Goal: Task Accomplishment & Management: Use online tool/utility

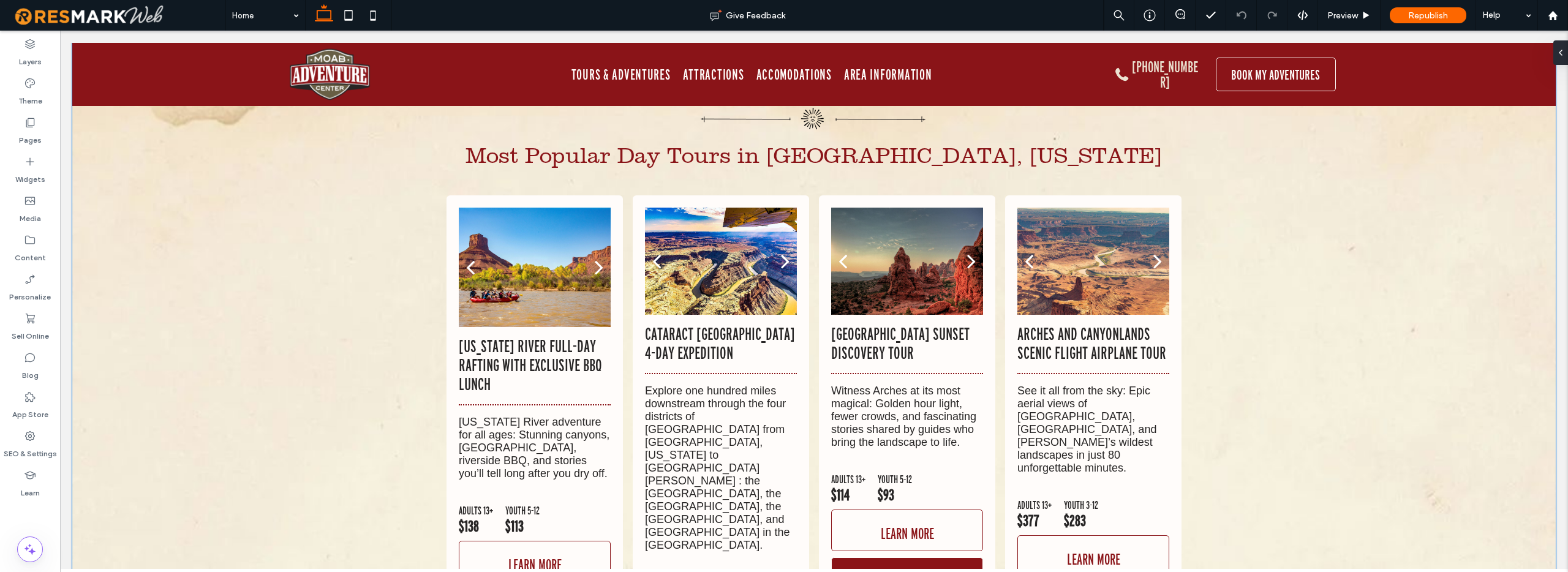
scroll to position [6938, 0]
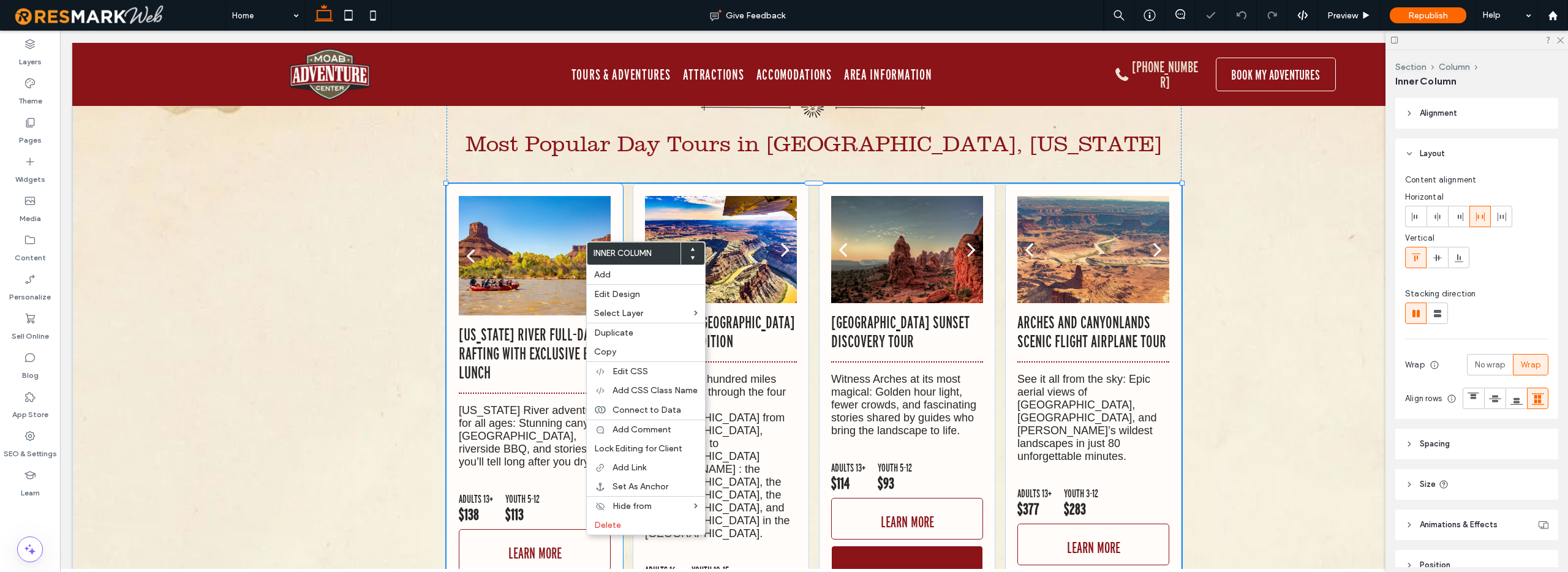
type input "**"
click at [635, 385] on span "Add CSS Class Name" at bounding box center [654, 390] width 85 height 10
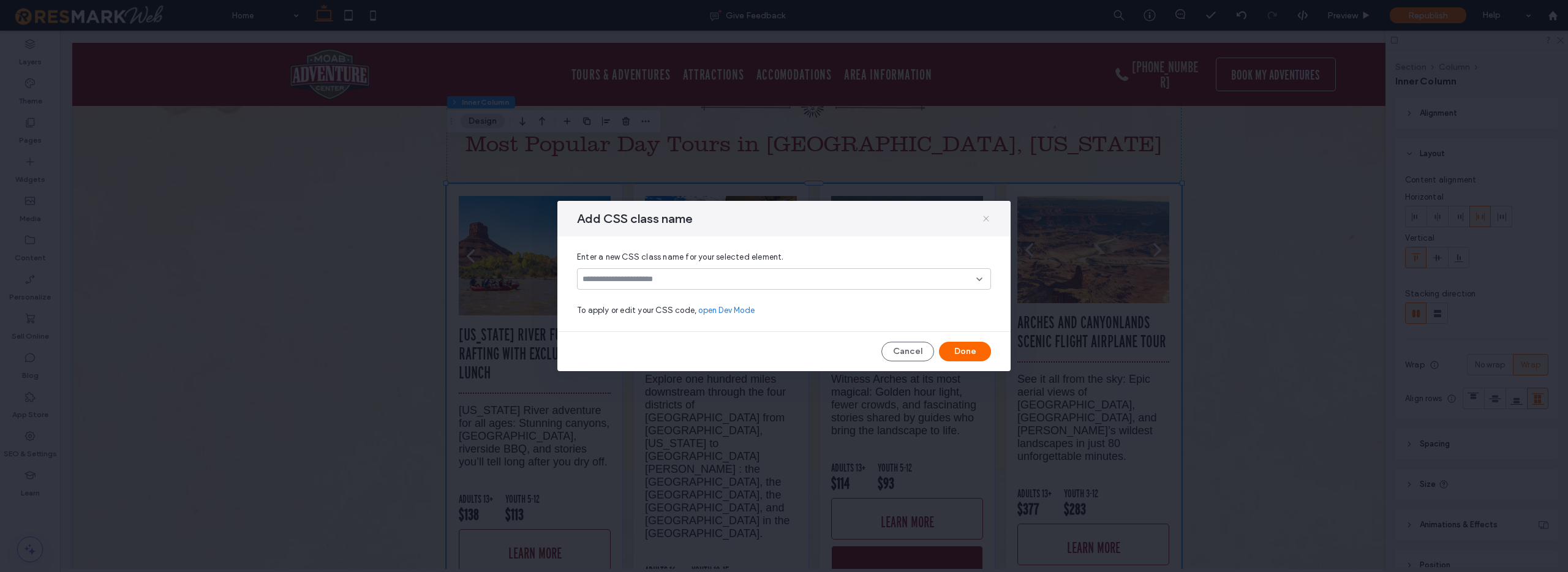
click at [985, 216] on icon at bounding box center [986, 219] width 10 height 10
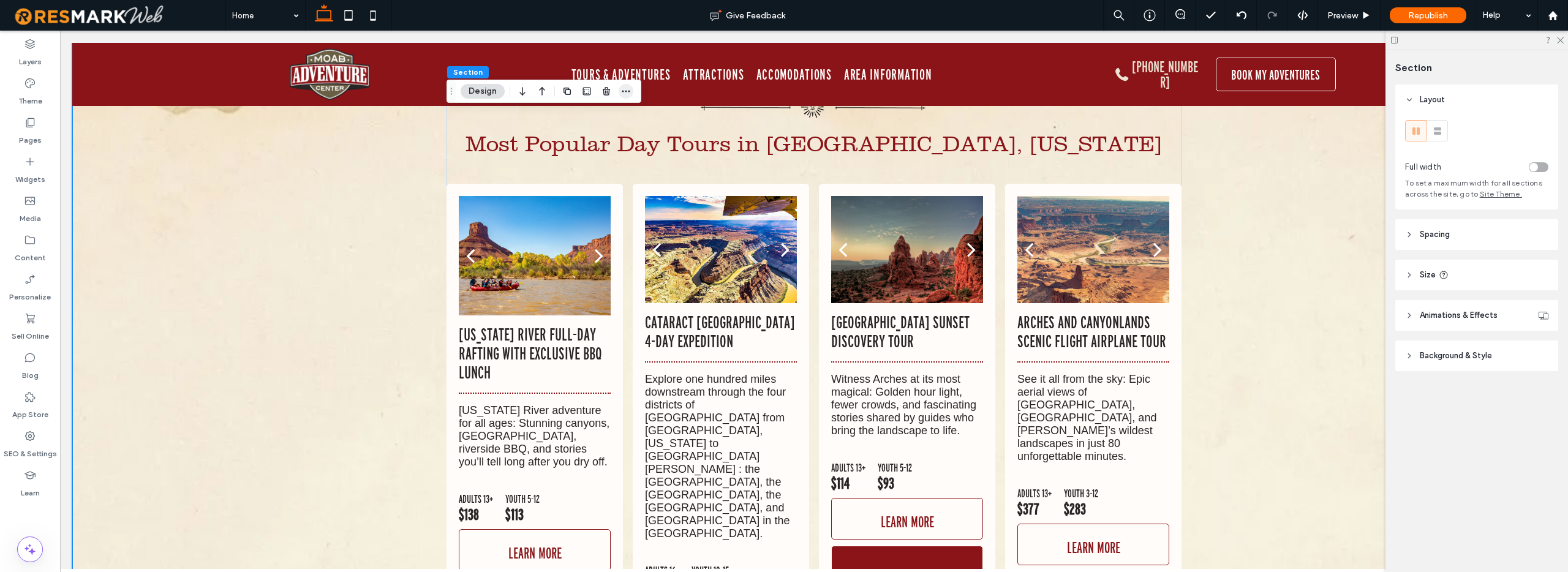
click at [625, 91] on icon "button" at bounding box center [626, 91] width 10 height 10
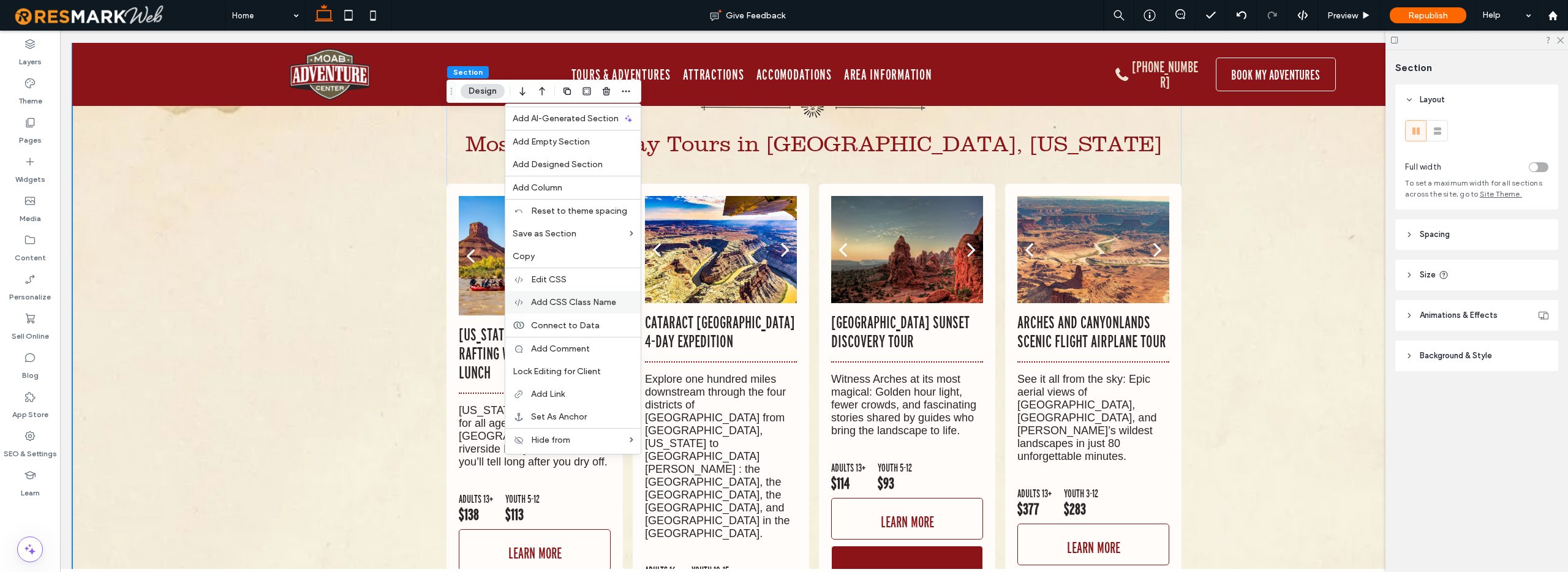
click at [566, 304] on span "Add CSS Class Name" at bounding box center [573, 302] width 85 height 10
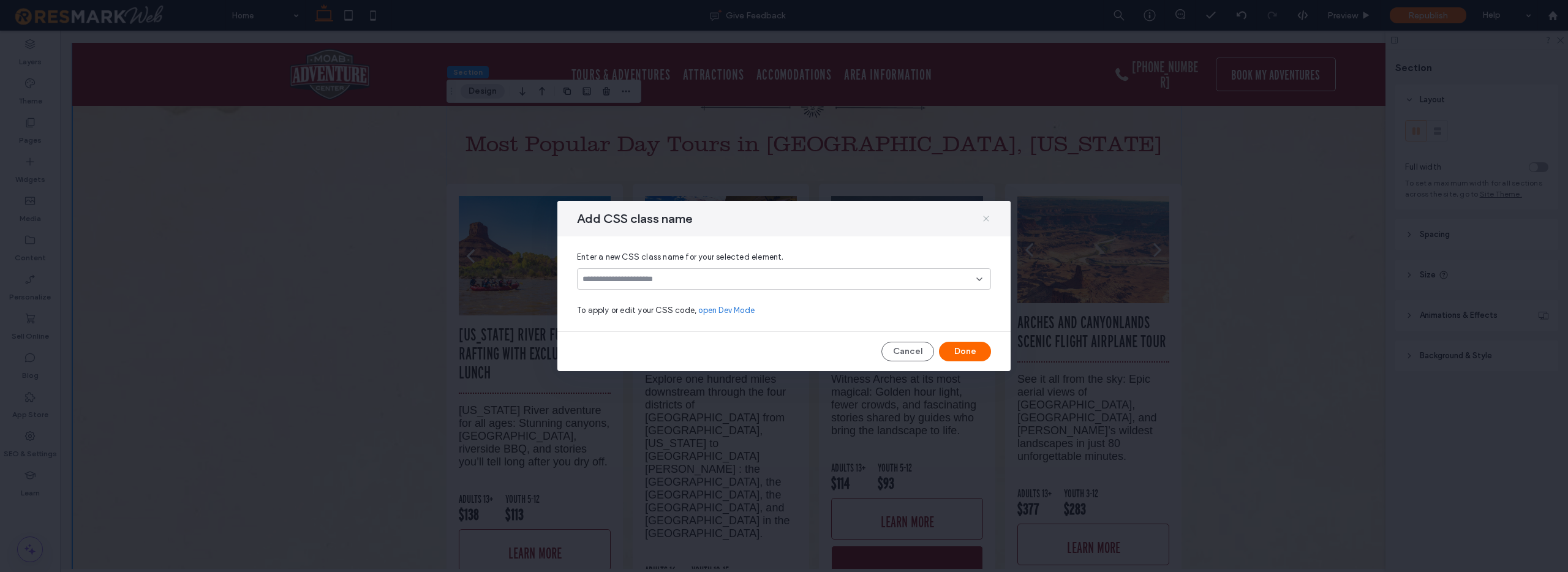
click at [985, 218] on icon at bounding box center [986, 219] width 10 height 10
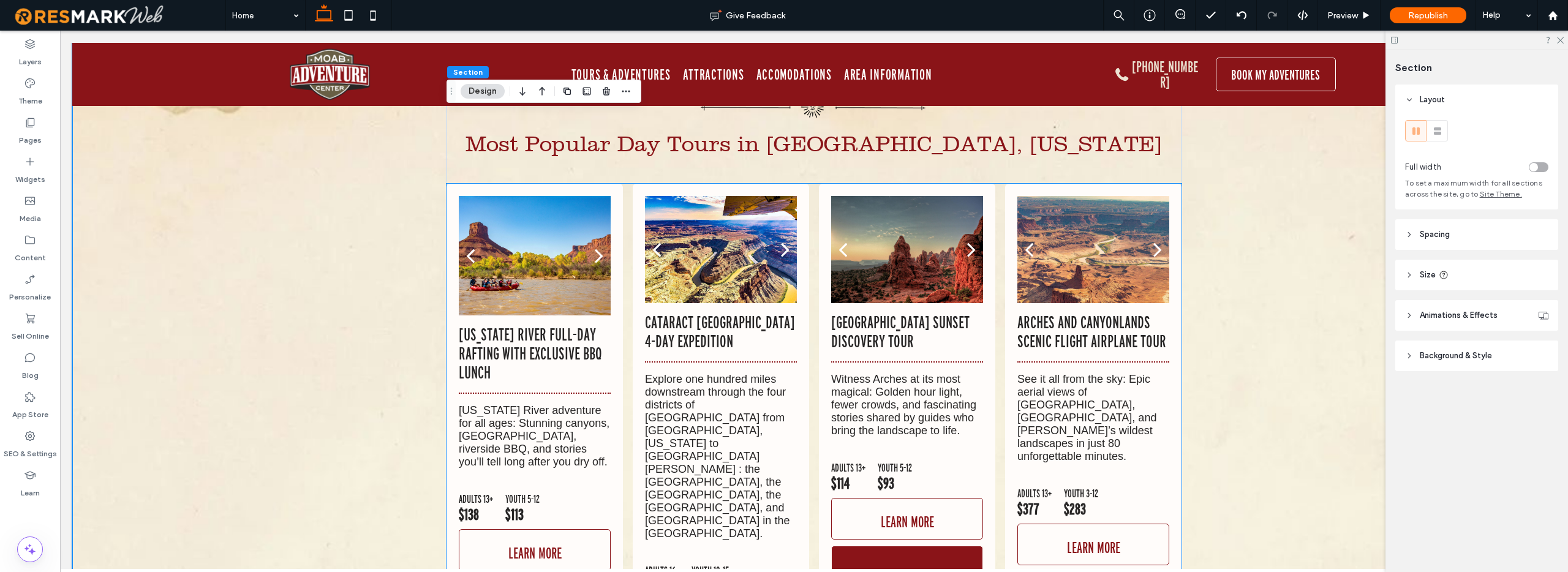
click at [533, 325] on div "Colorado River Full-Day Rafting with Exclusive BBQ Lunch Colorado River adventu…" at bounding box center [534, 472] width 152 height 294
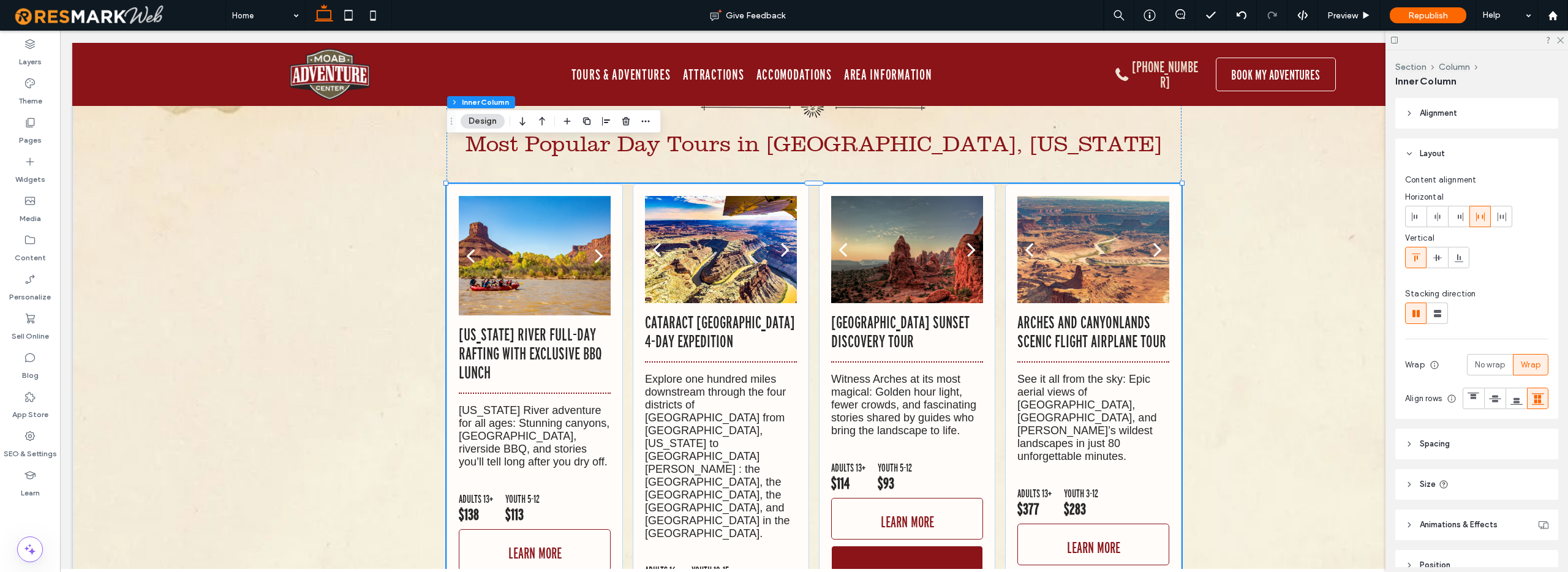
click at [533, 325] on div "Colorado River Full-Day Rafting with Exclusive BBQ Lunch Colorado River adventu…" at bounding box center [534, 472] width 152 height 294
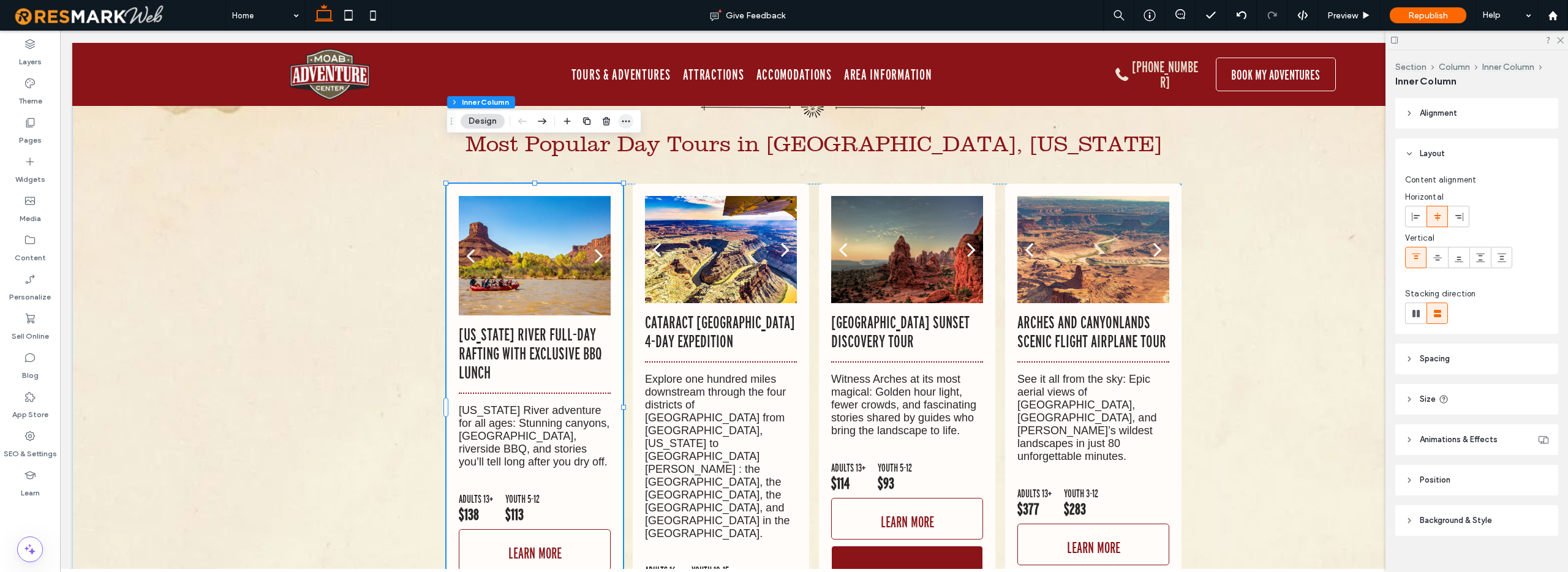
click at [627, 119] on icon "button" at bounding box center [626, 121] width 10 height 10
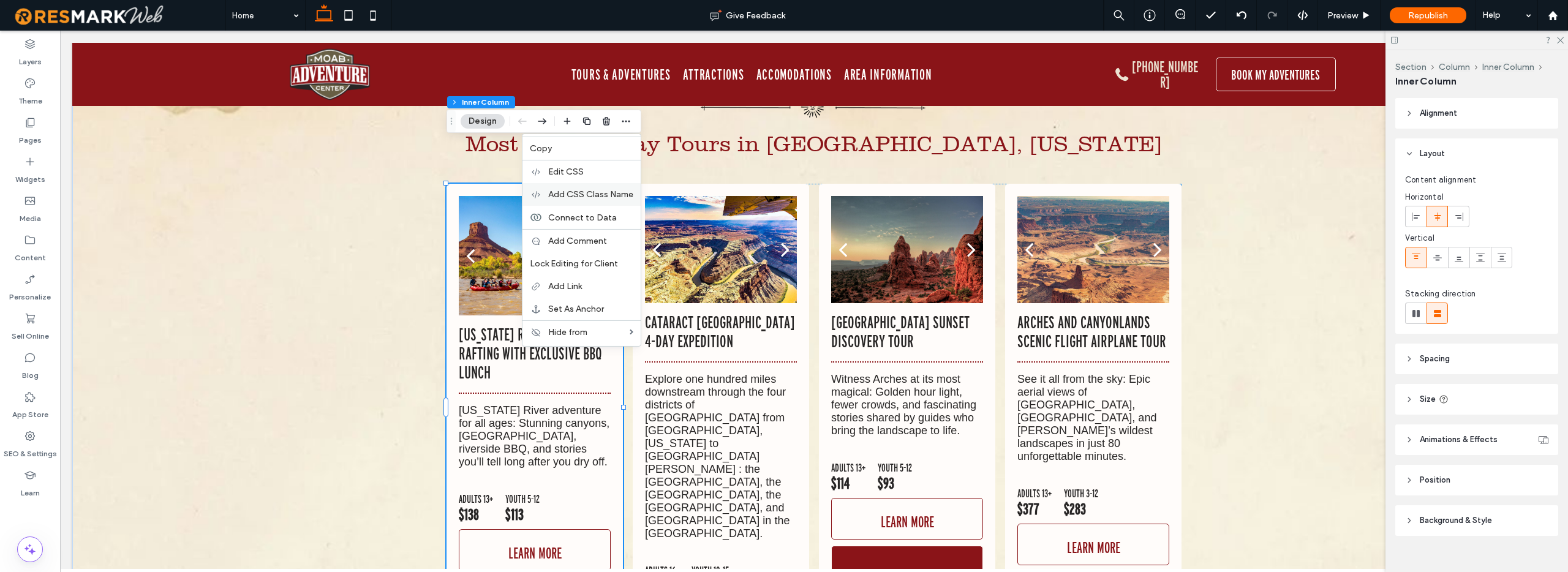
click at [612, 196] on span "Add CSS Class Name" at bounding box center [590, 194] width 85 height 10
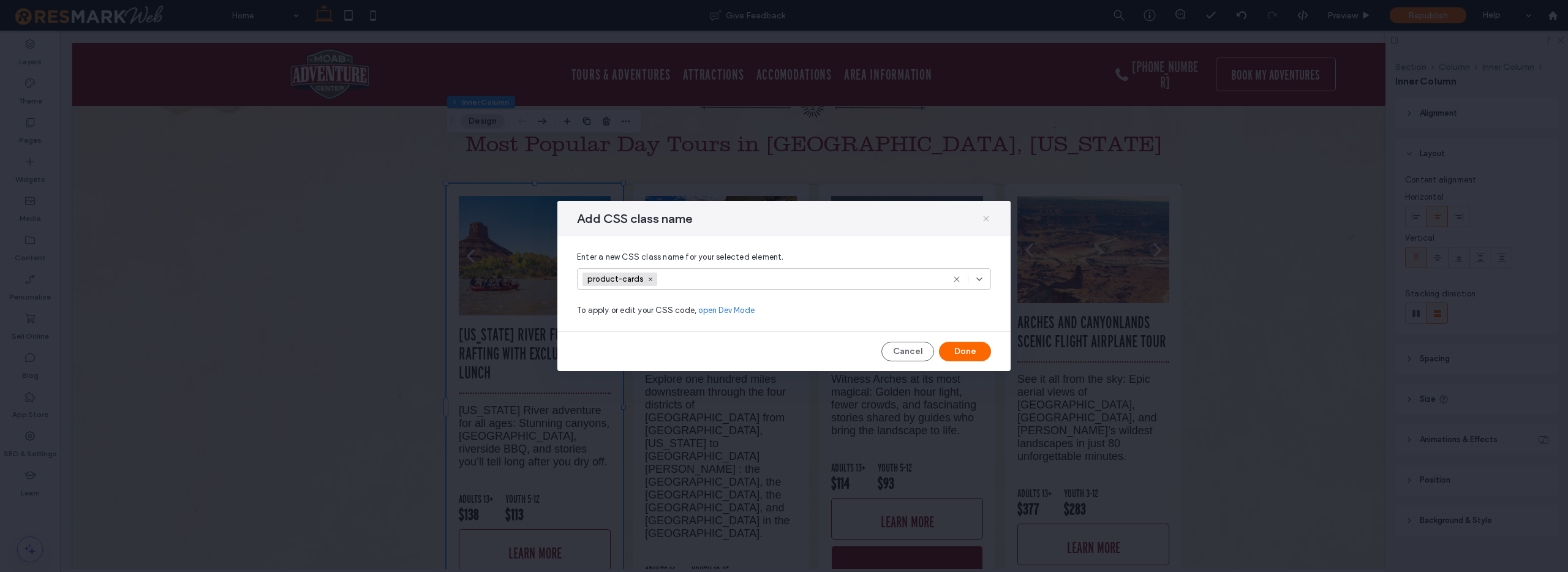
click at [986, 215] on icon at bounding box center [986, 219] width 10 height 10
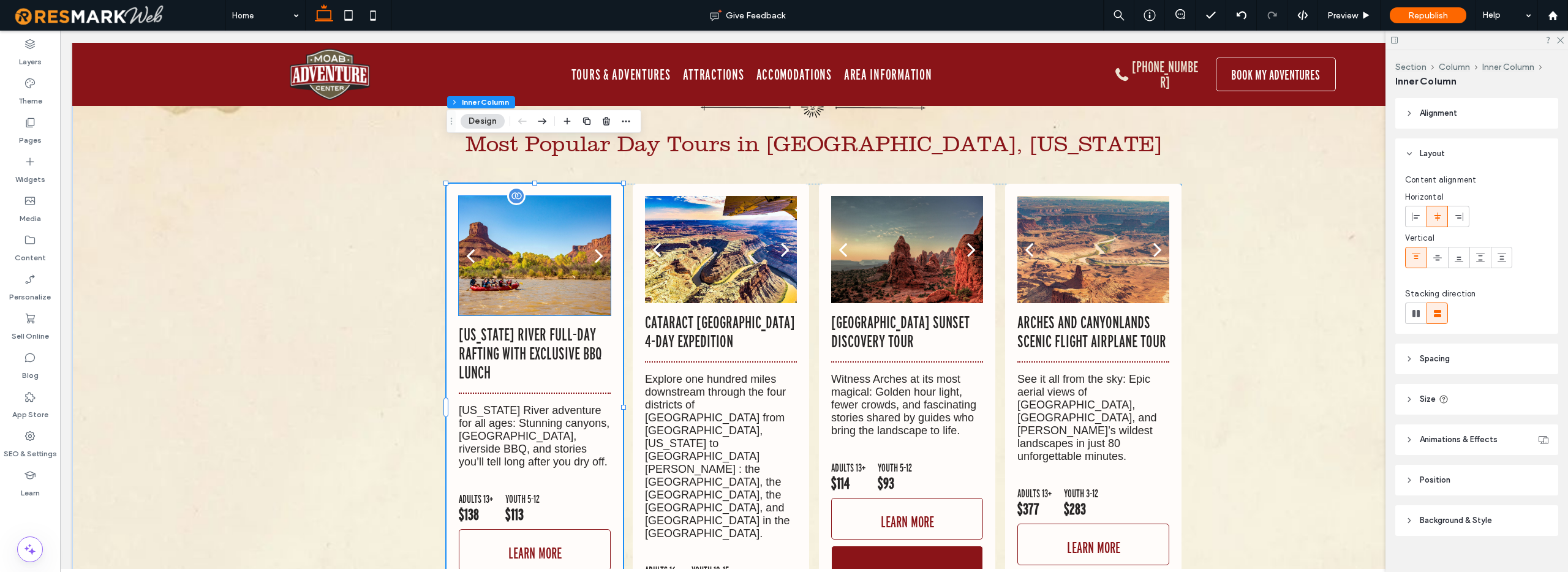
click at [540, 238] on div at bounding box center [534, 263] width 152 height 61
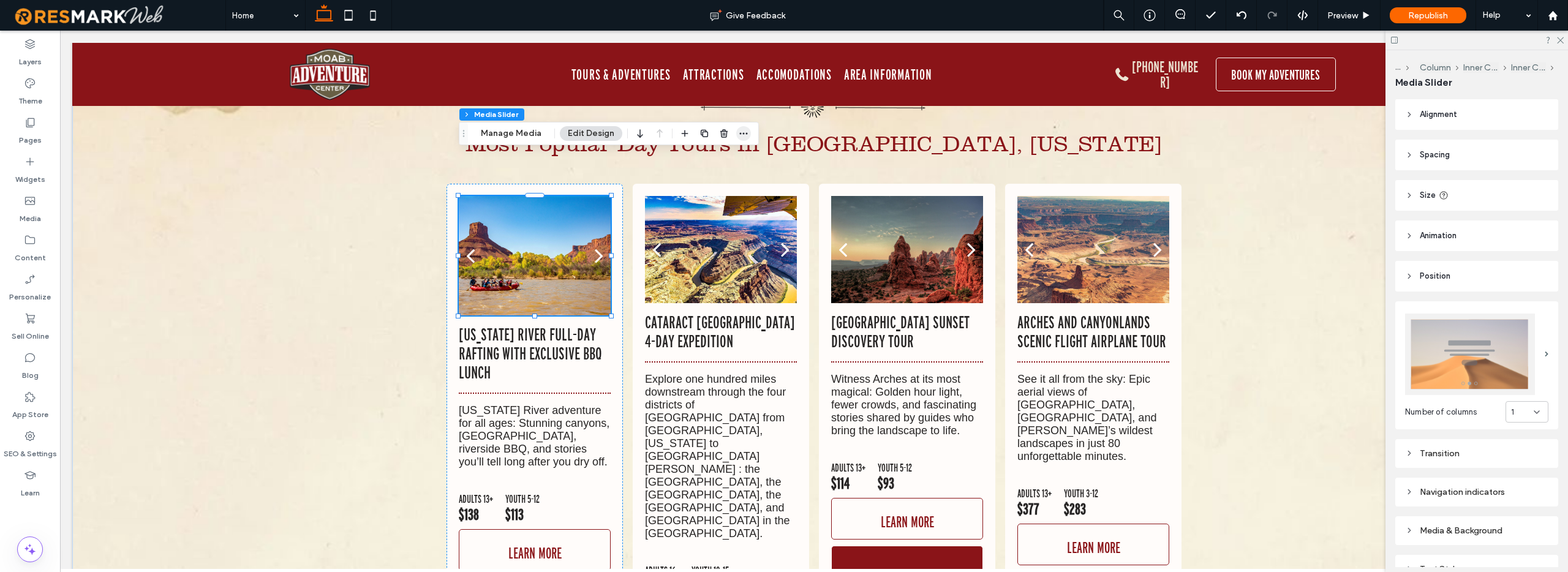
click at [739, 132] on icon "button" at bounding box center [743, 134] width 10 height 10
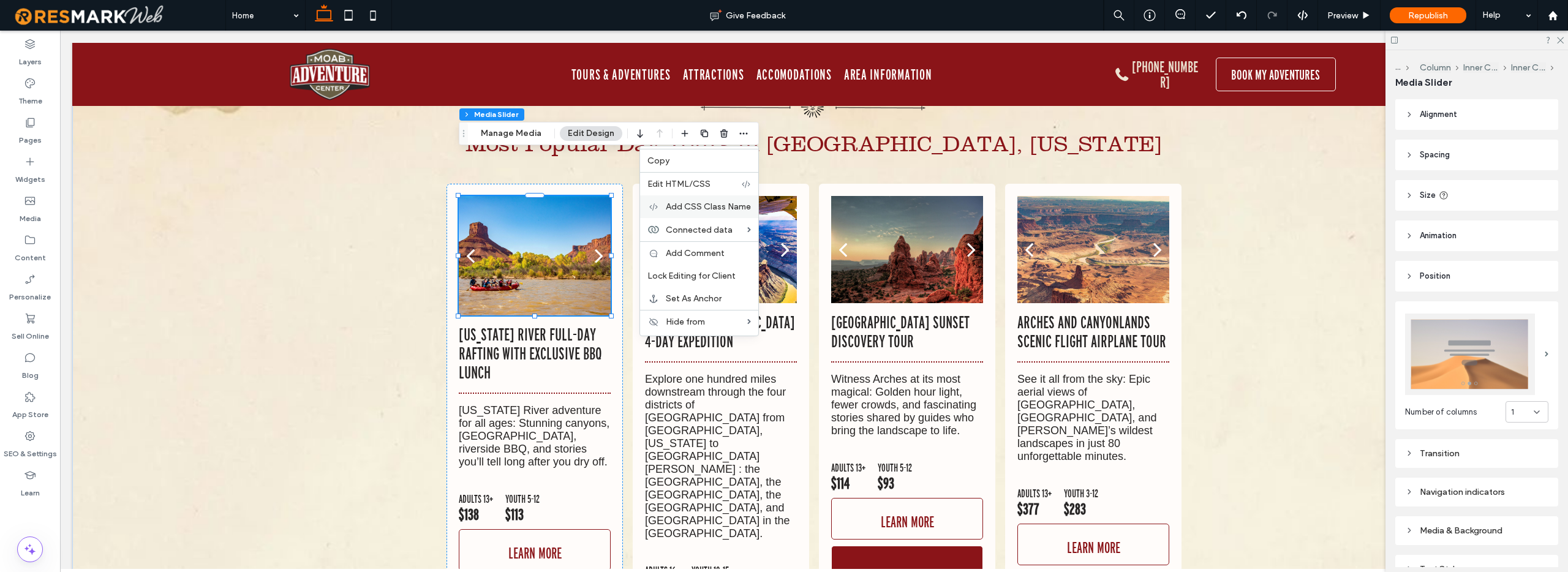
click at [706, 204] on span "Add CSS Class Name" at bounding box center [708, 206] width 85 height 10
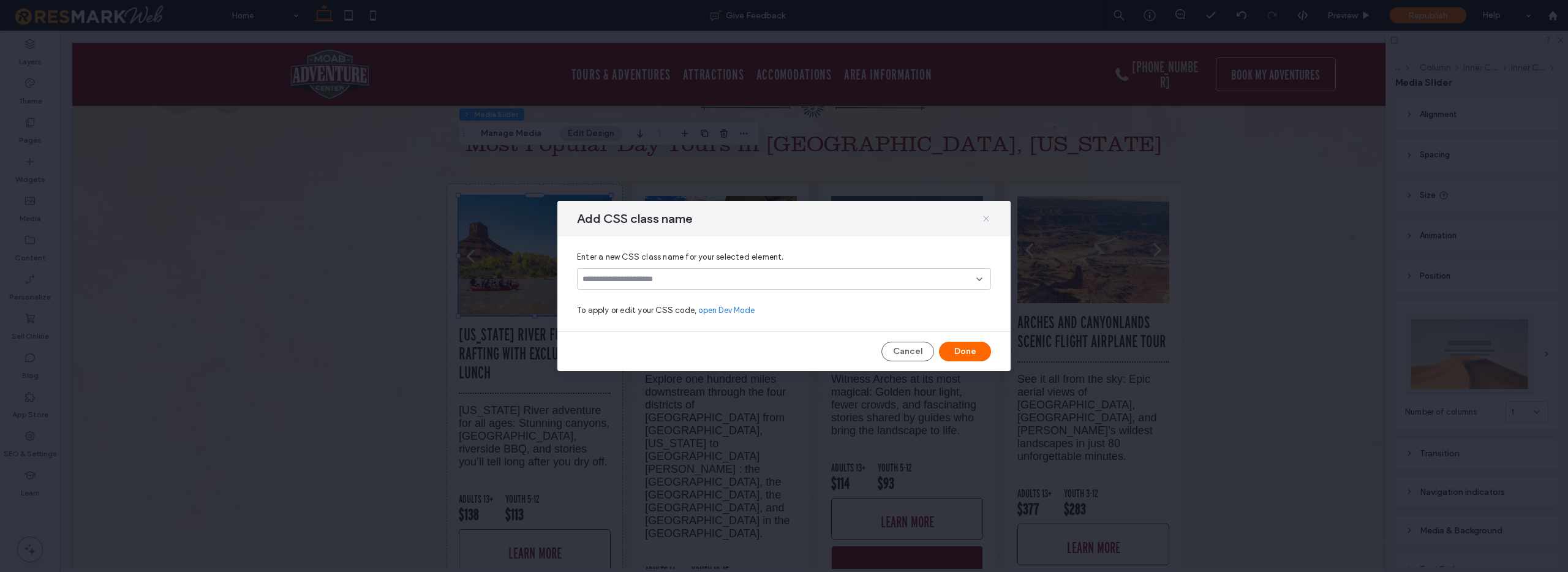
click at [985, 217] on use at bounding box center [986, 218] width 6 height 6
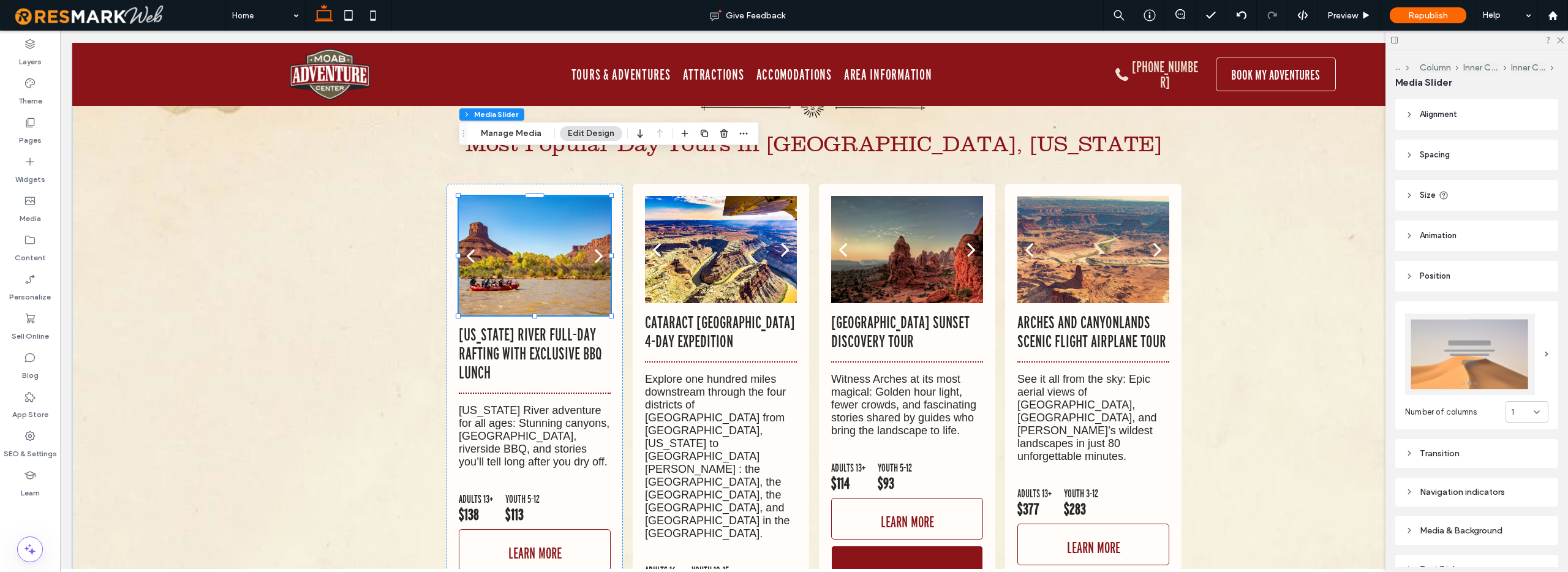
click at [1406, 197] on icon at bounding box center [1409, 195] width 8 height 8
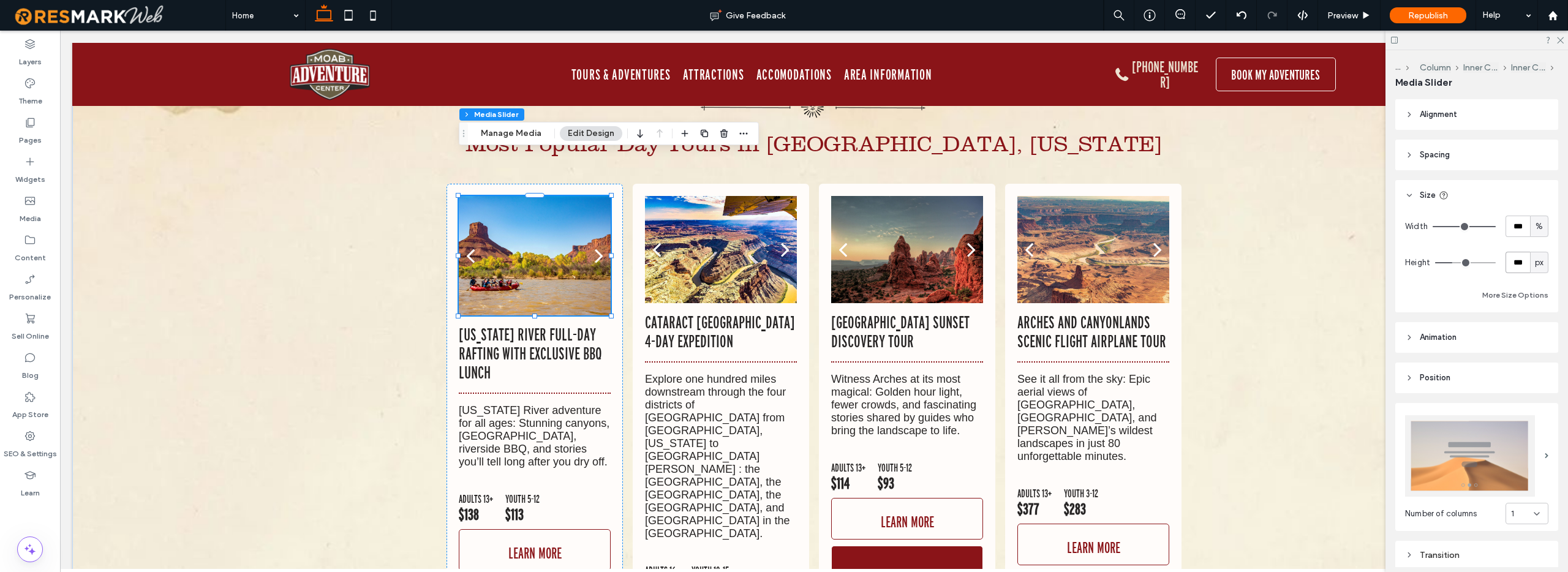
click at [1521, 262] on input "***" at bounding box center [1517, 262] width 24 height 21
type input "***"
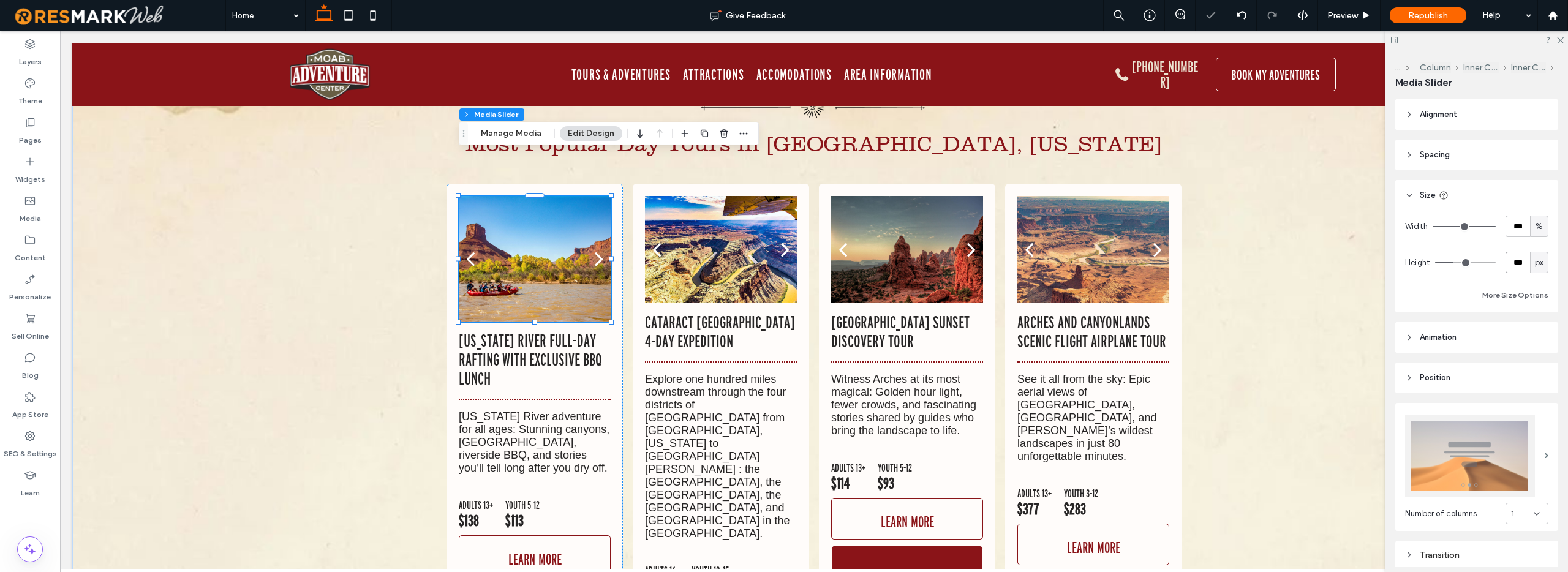
type input "***"
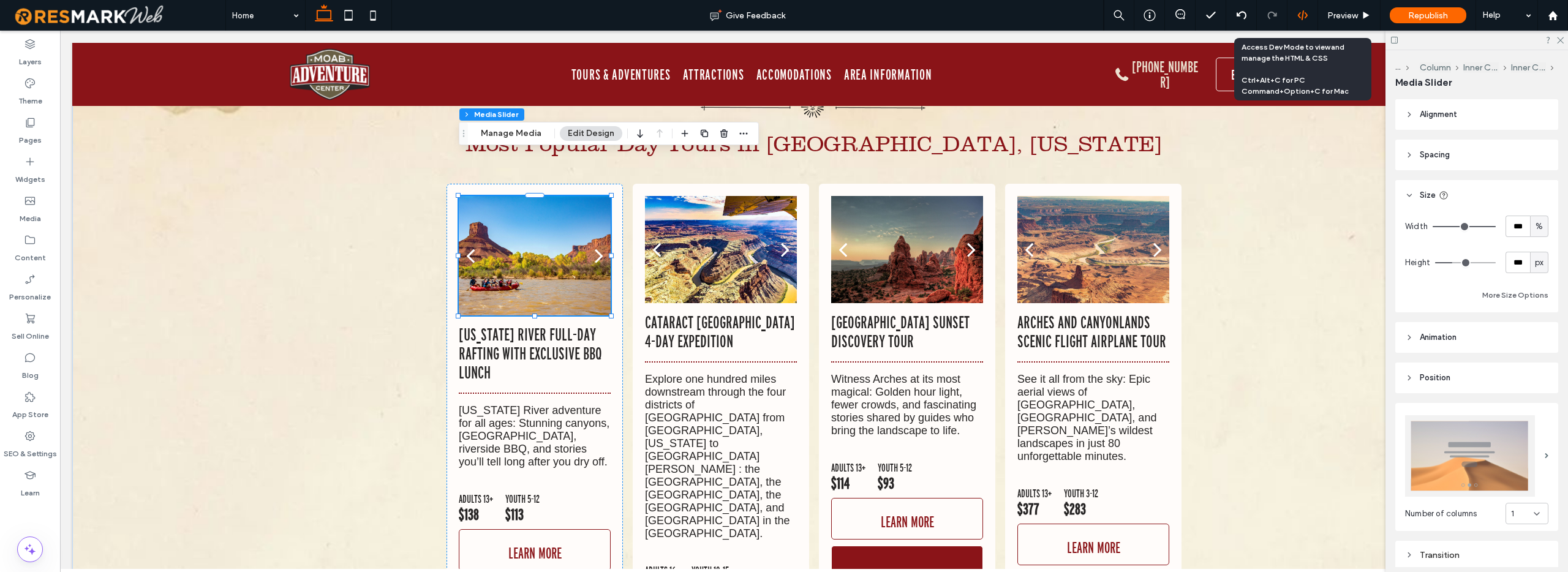
click at [1304, 16] on icon at bounding box center [1303, 15] width 11 height 11
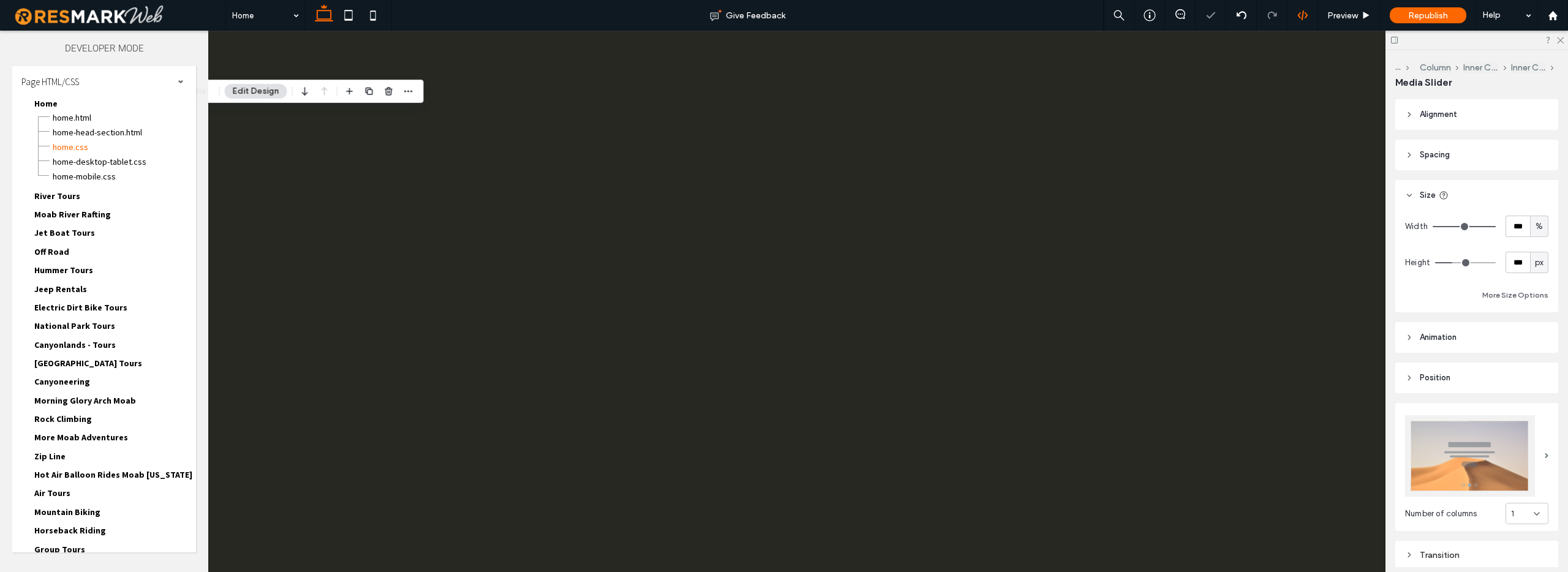
scroll to position [0, 0]
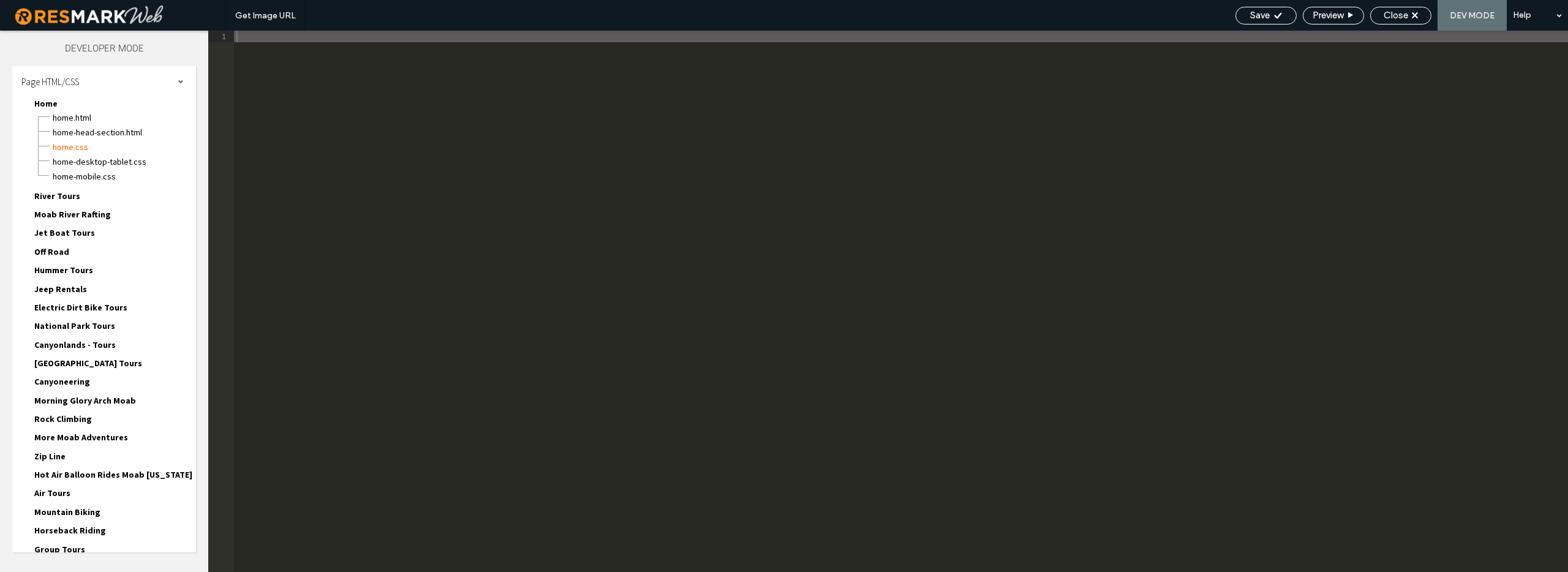
click at [1326, 15] on div at bounding box center [784, 286] width 1568 height 572
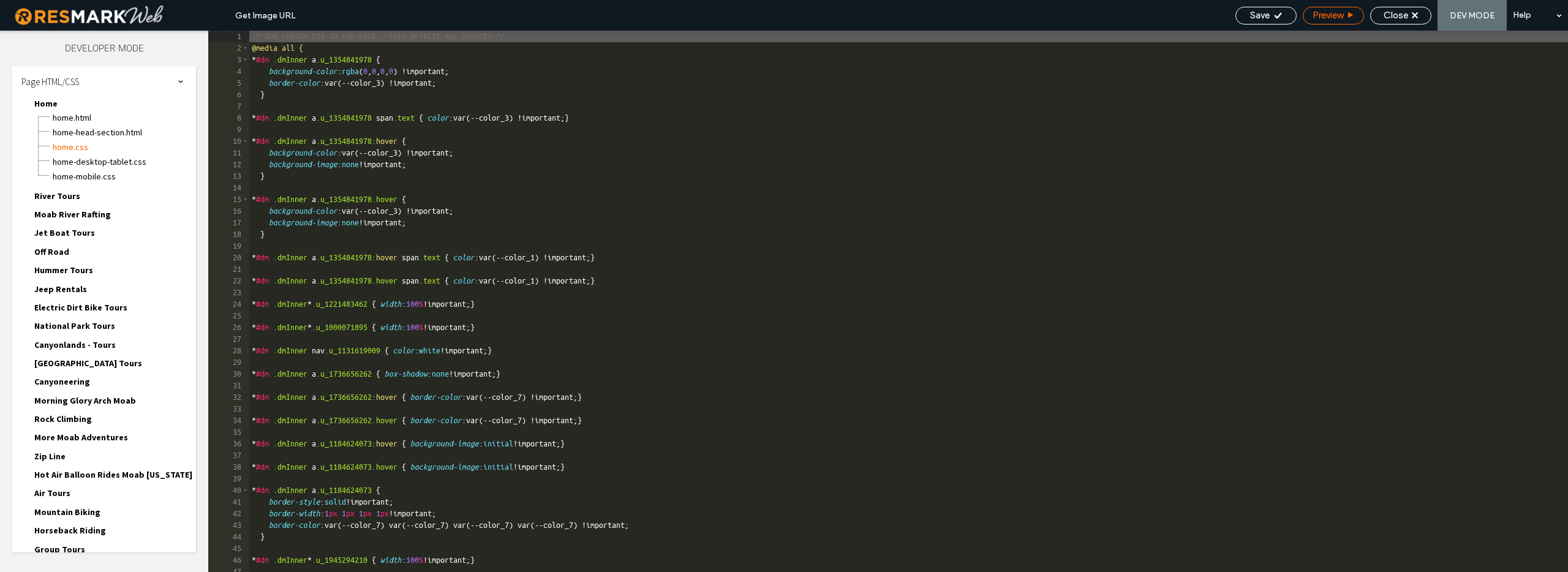
click at [1331, 16] on span "Preview" at bounding box center [1328, 15] width 30 height 11
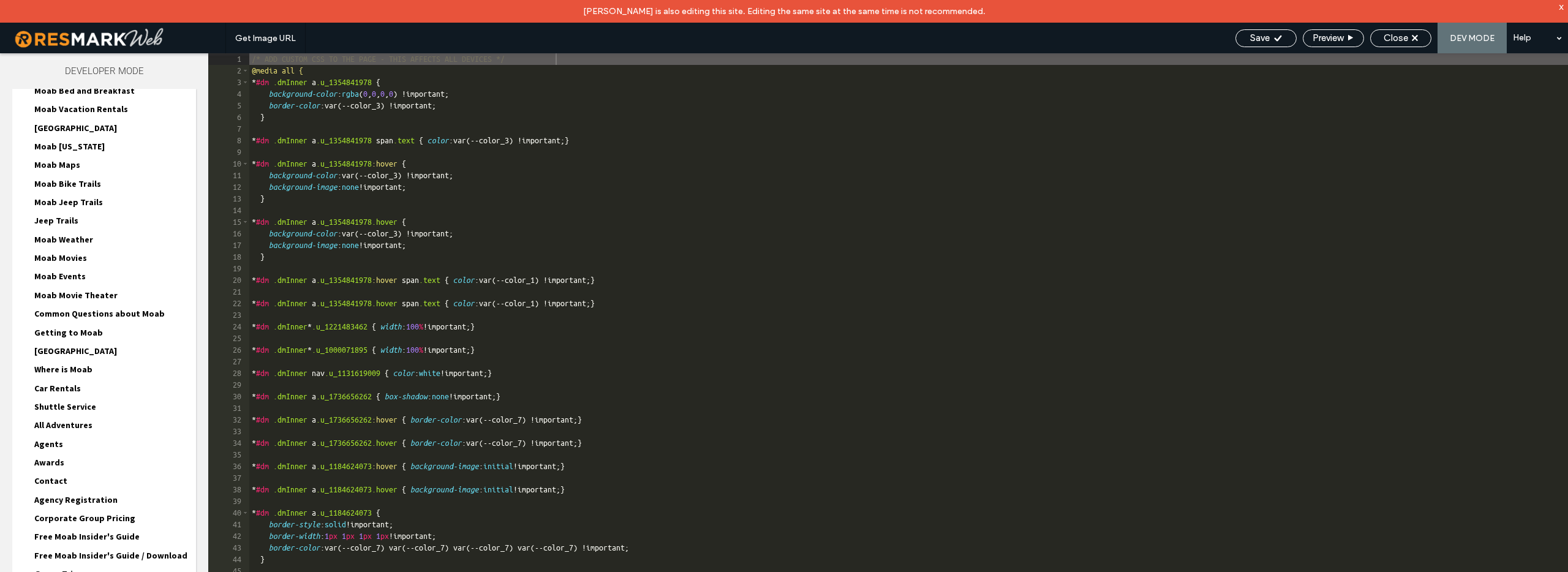
scroll to position [2521, 0]
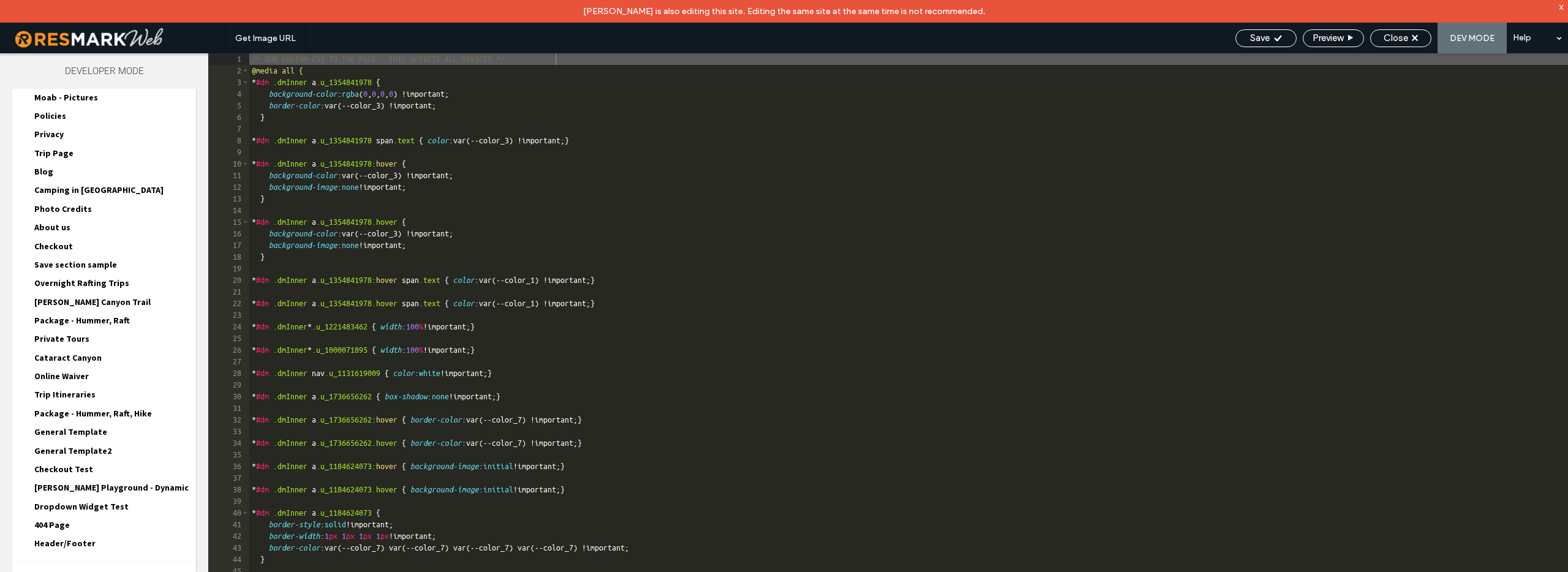
scroll to position [2631, 0]
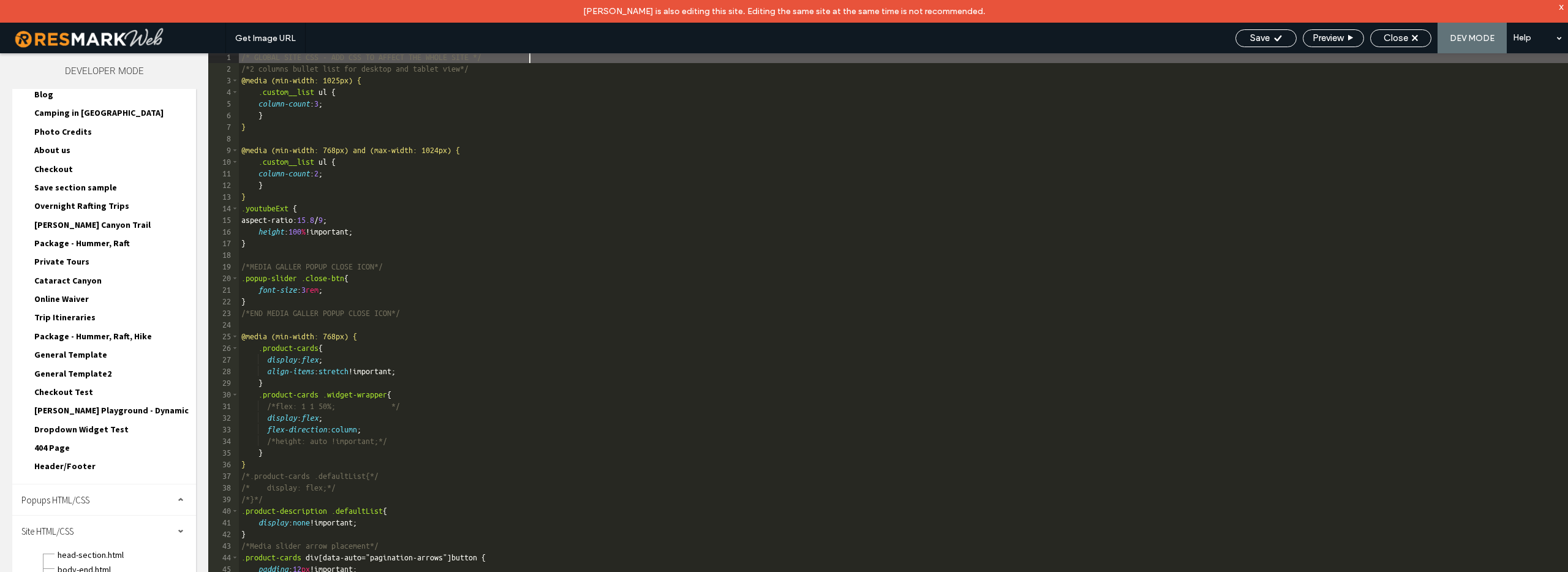
scroll to position [6, 0]
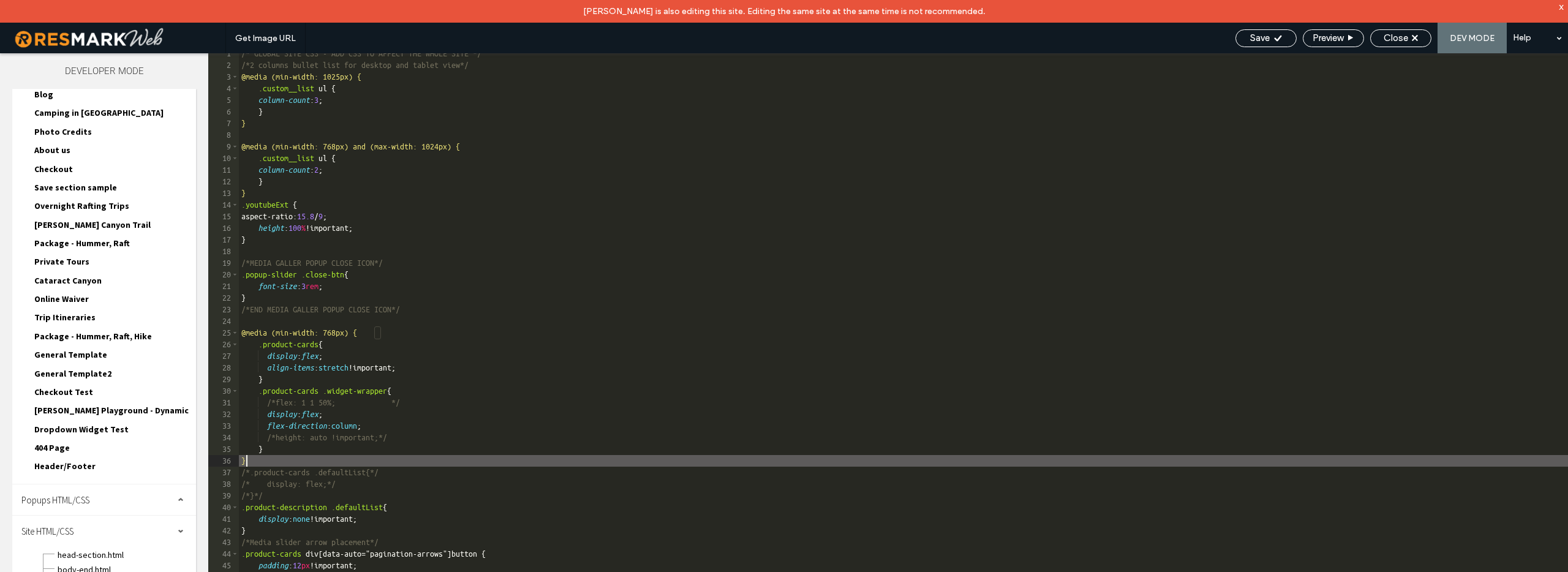
click at [258, 460] on div "/* GLOBAL SITE CSS - ADD CSS TO AFFECT THE WHOLE SITE */ /*2 columns bullet lis…" at bounding box center [903, 330] width 1329 height 564
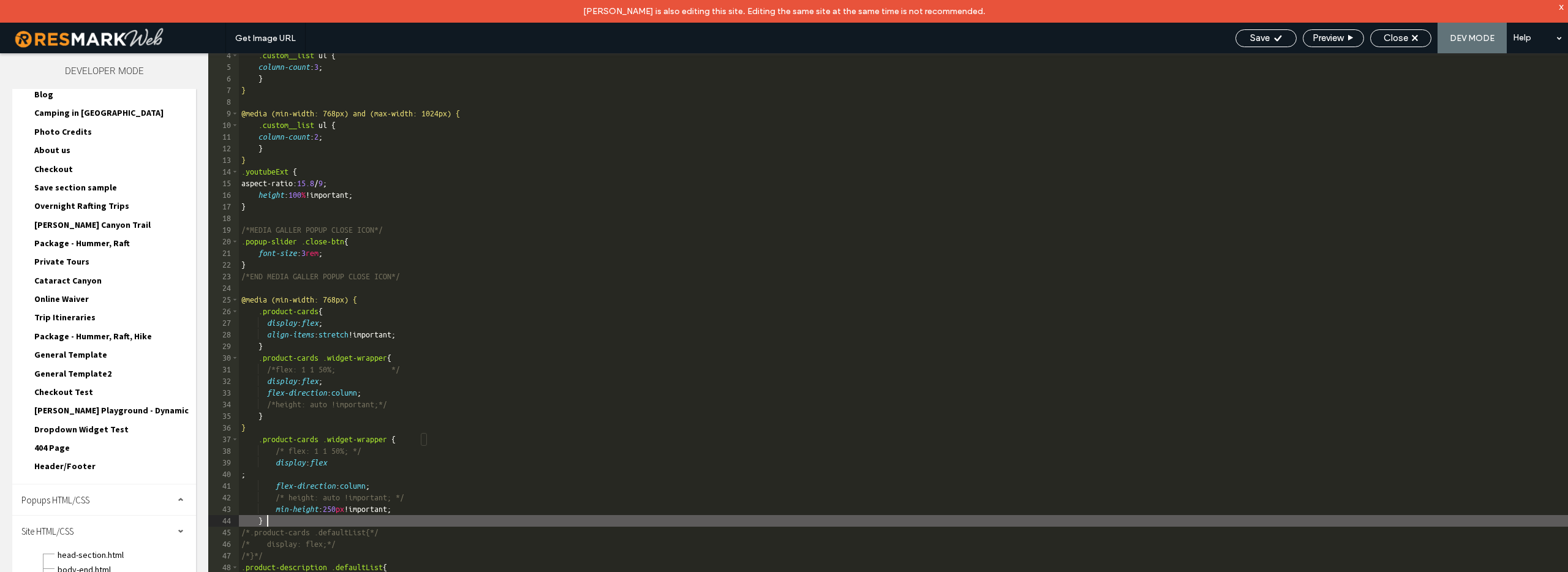
scroll to position [39, 0]
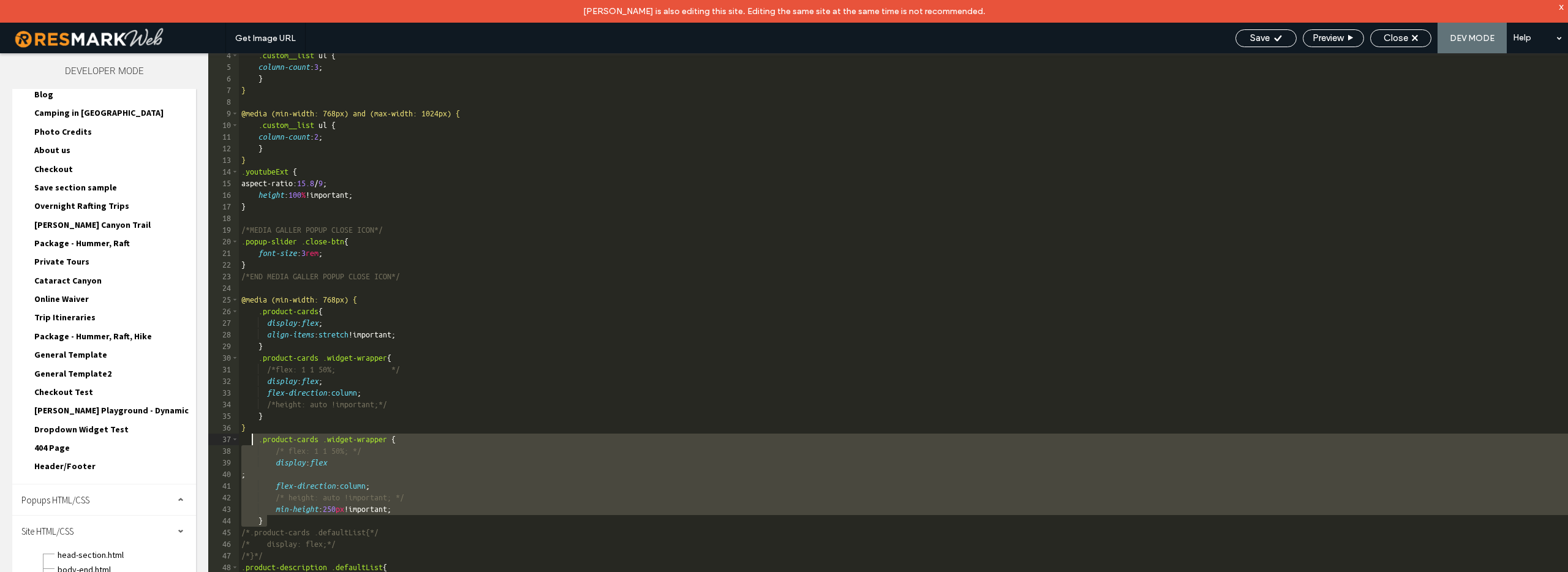
drag, startPoint x: 285, startPoint y: 519, endPoint x: 253, endPoint y: 440, distance: 85.2
click at [253, 440] on div ".custom__list ul { column-count : 3 ; } } @media (min-width: 768px) and (max-wi…" at bounding box center [903, 332] width 1329 height 564
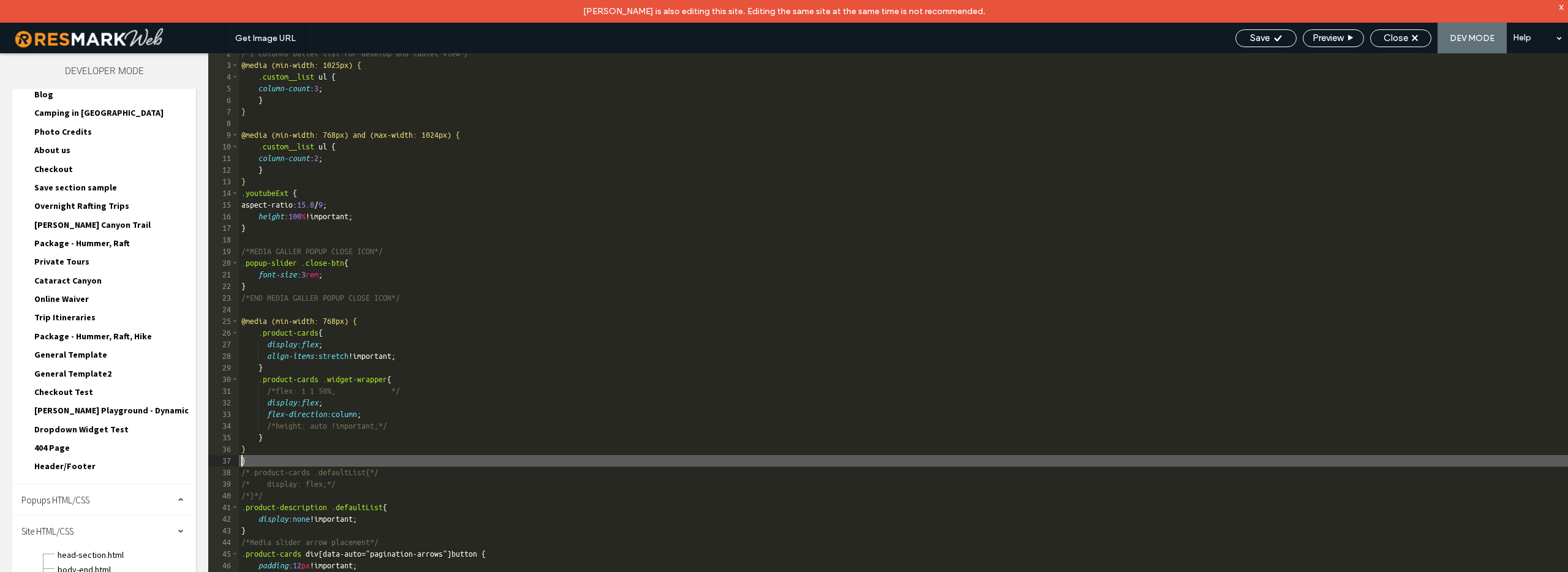
scroll to position [17, 0]
click at [244, 310] on div "/*2 columns bullet list for desktop and tablet view*/ @media (min-width: 1025px…" at bounding box center [903, 330] width 1329 height 564
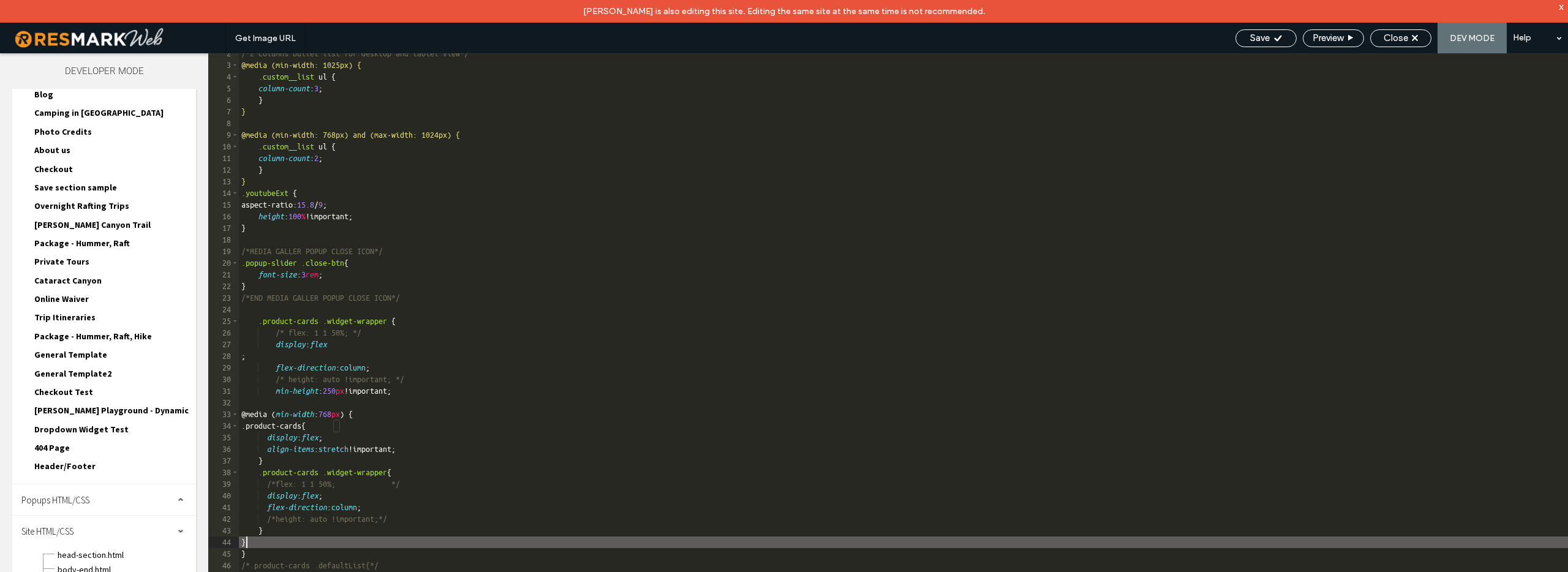
click at [249, 542] on div "/*2 columns bullet list for desktop and tablet view*/ @media (min-width: 1025px…" at bounding box center [903, 330] width 1329 height 564
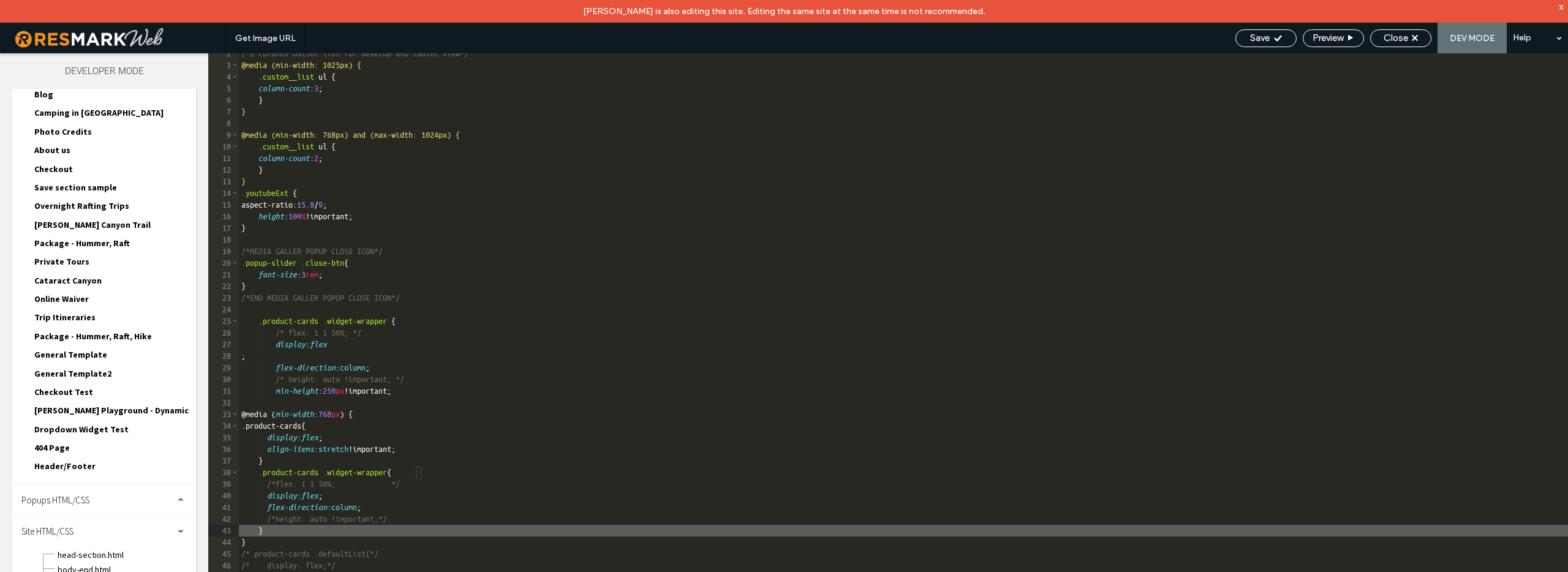
click at [436, 391] on div "/*2 columns bullet list for desktop and tablet view*/ @media (min-width: 1025px…" at bounding box center [903, 330] width 1329 height 564
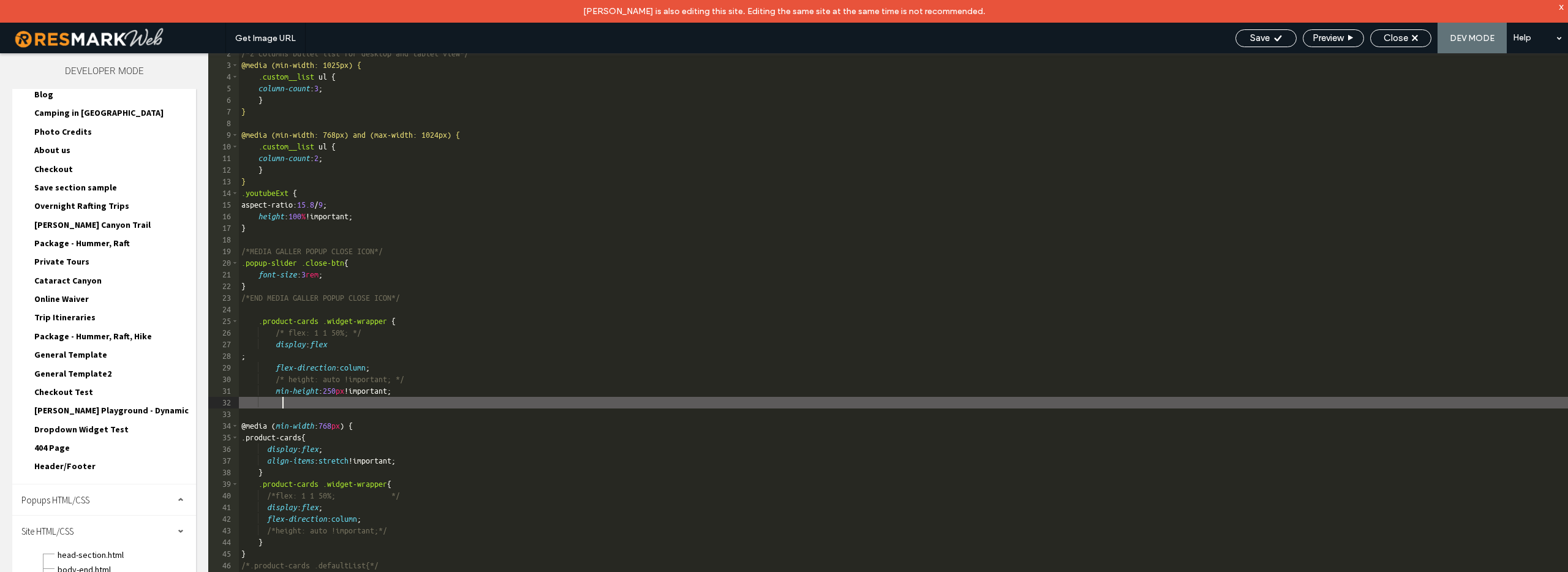
type textarea "**"
click at [243, 356] on div "/*2 columns bullet list for desktop and tablet view*/ @media (min-width: 1025px…" at bounding box center [903, 330] width 1329 height 564
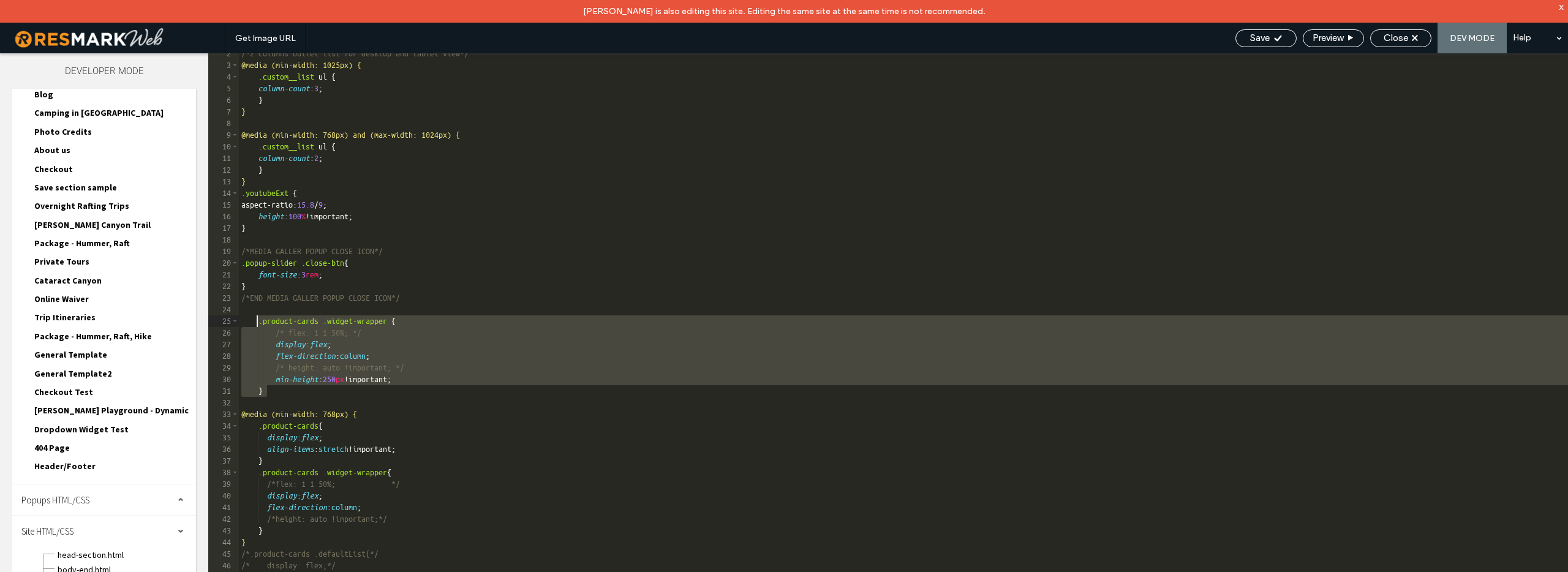
drag, startPoint x: 283, startPoint y: 393, endPoint x: 259, endPoint y: 322, distance: 74.9
click at [259, 322] on div "/*2 columns bullet list for desktop and tablet view*/ @media (min-width: 1025px…" at bounding box center [903, 330] width 1329 height 564
click at [1273, 37] on icon at bounding box center [1277, 38] width 9 height 9
click at [1335, 40] on span "Preview" at bounding box center [1328, 38] width 30 height 11
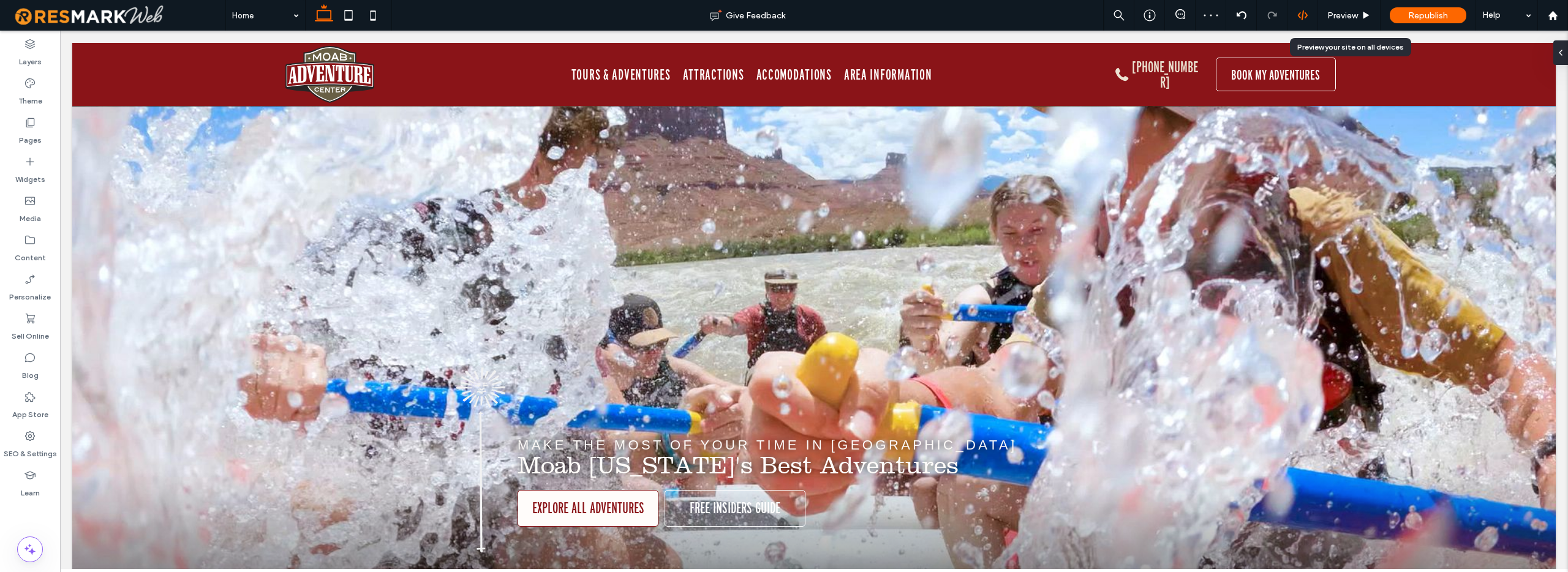
click at [1302, 14] on use at bounding box center [1302, 15] width 10 height 10
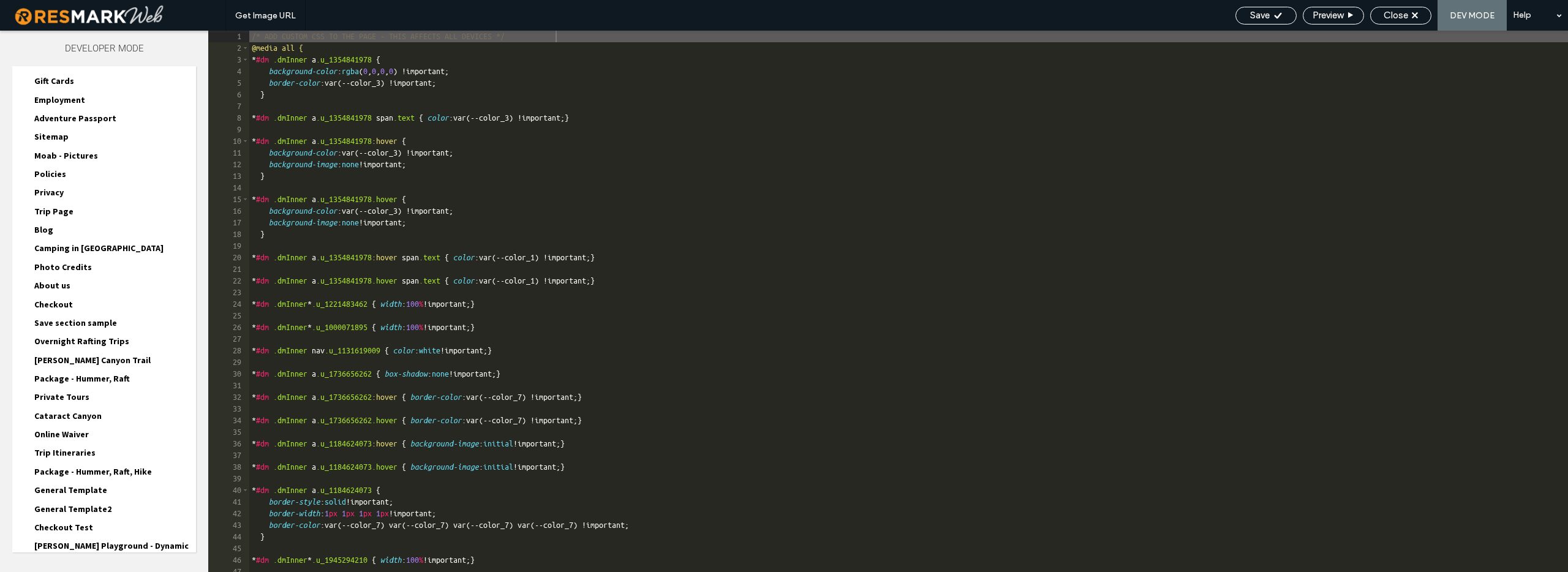
scroll to position [2521, 0]
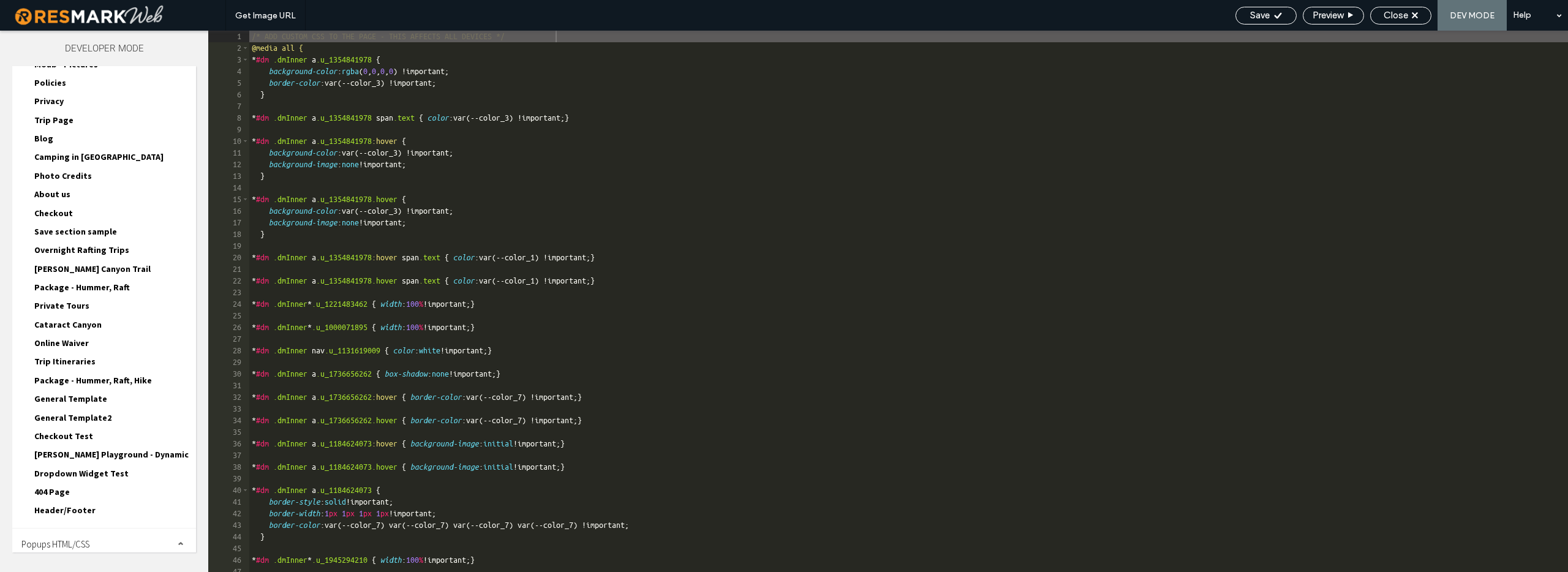
scroll to position [2631, 0]
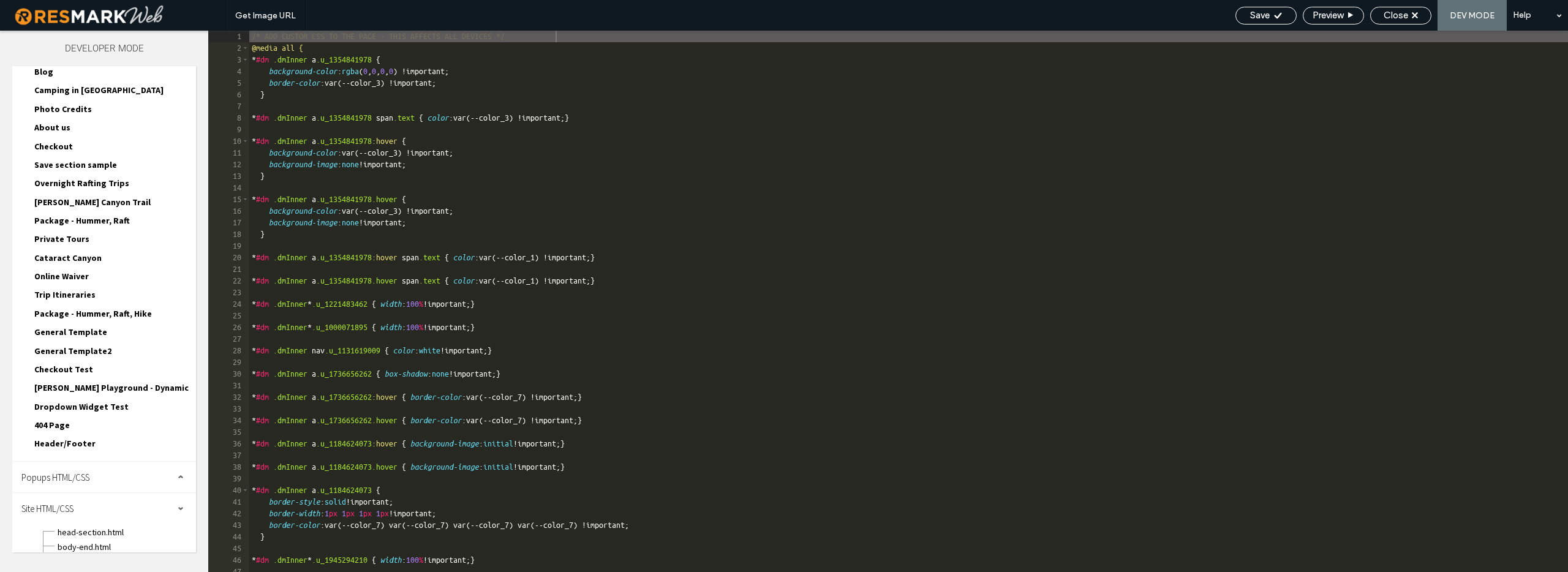
click at [76, 555] on span "site.css" at bounding box center [126, 562] width 139 height 12
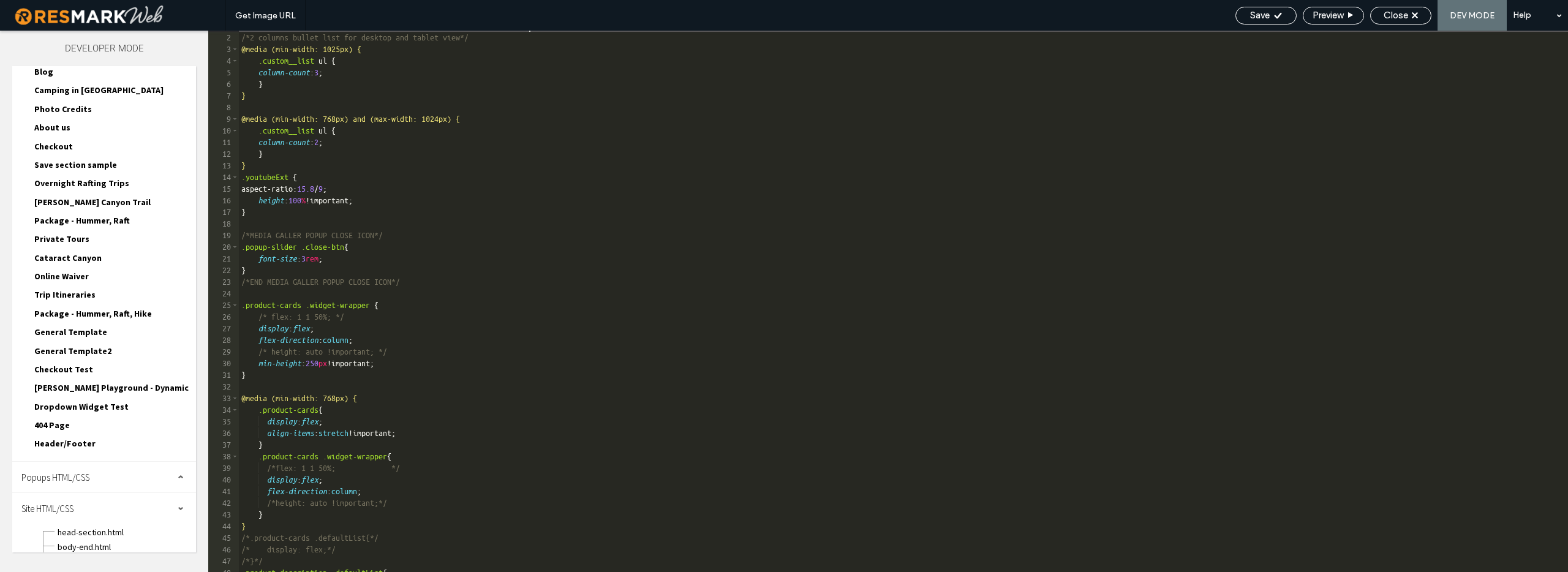
scroll to position [10, 0]
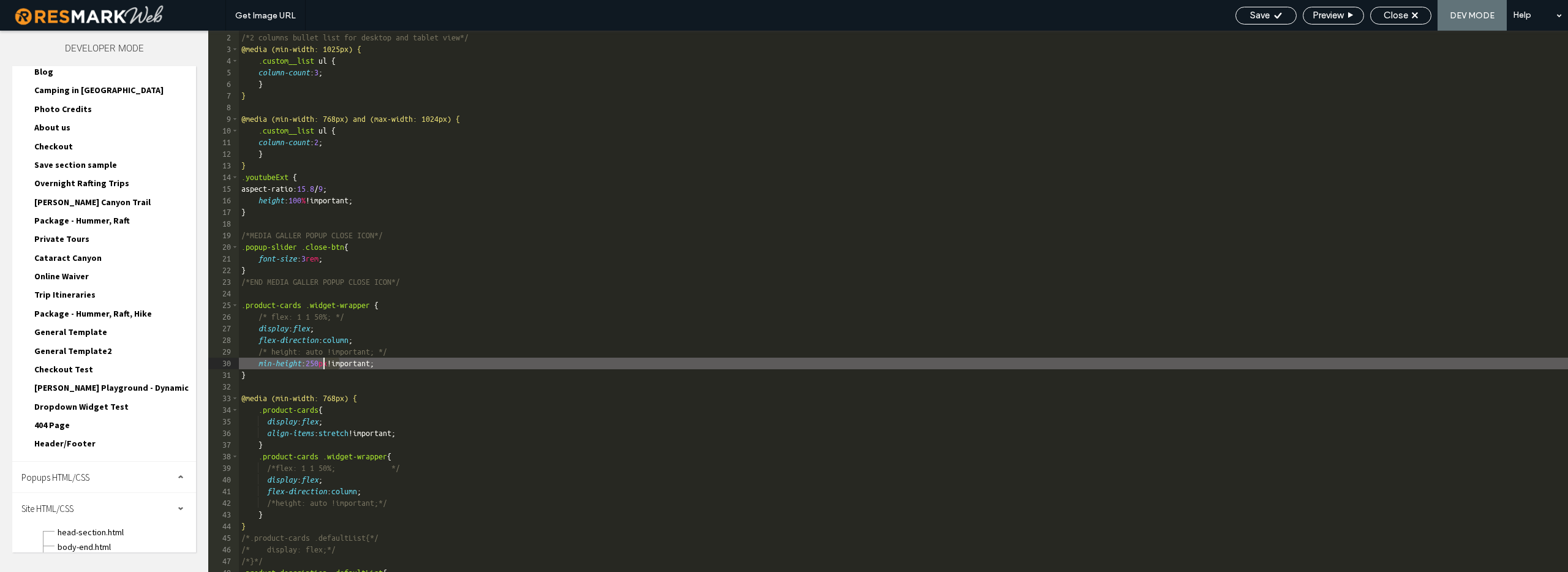
drag, startPoint x: 339, startPoint y: 362, endPoint x: 326, endPoint y: 362, distance: 13.0
click at [326, 362] on div "/* GLOBAL SITE CSS - ADD CSS TO AFFECT THE WHOLE SITE */ /*2 columns bullet lis…" at bounding box center [903, 302] width 1329 height 564
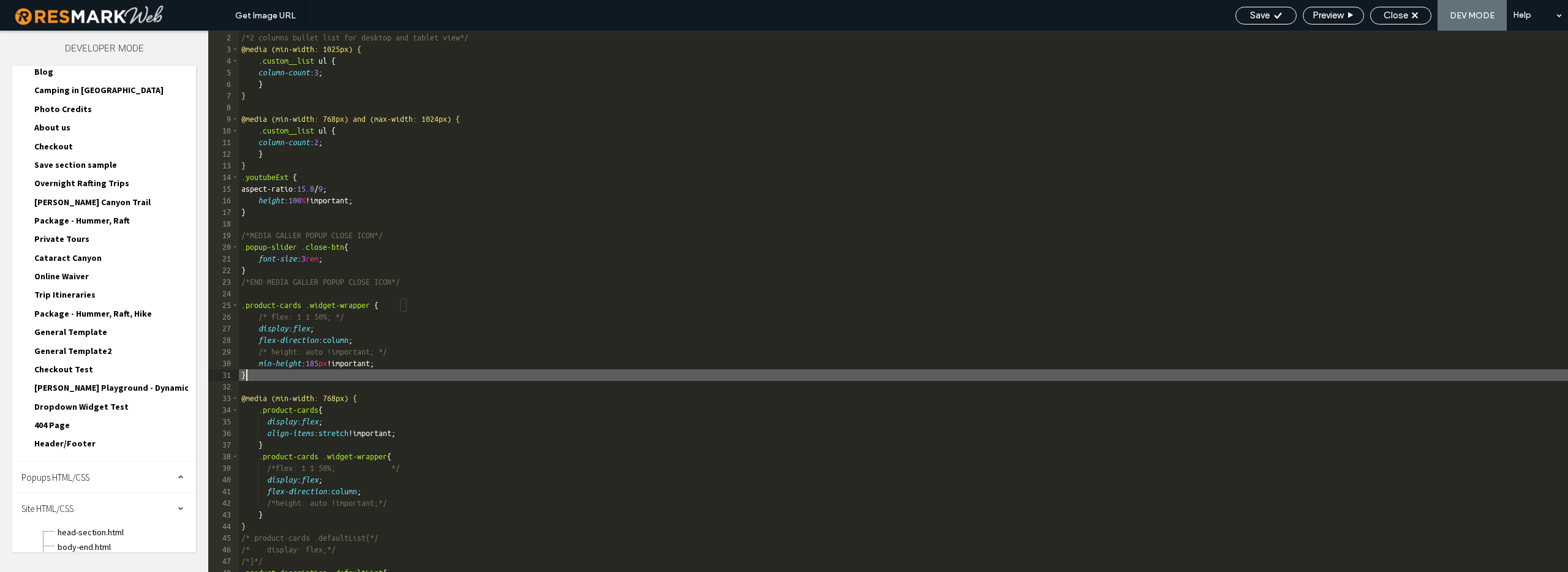
click at [255, 374] on div "/* GLOBAL SITE CSS - ADD CSS TO AFFECT THE WHOLE SITE */ /*2 columns bullet lis…" at bounding box center [903, 302] width 1329 height 564
click at [426, 353] on div "/* GLOBAL SITE CSS - ADD CSS TO AFFECT THE WHOLE SITE */ /*2 columns bullet lis…" at bounding box center [903, 302] width 1329 height 564
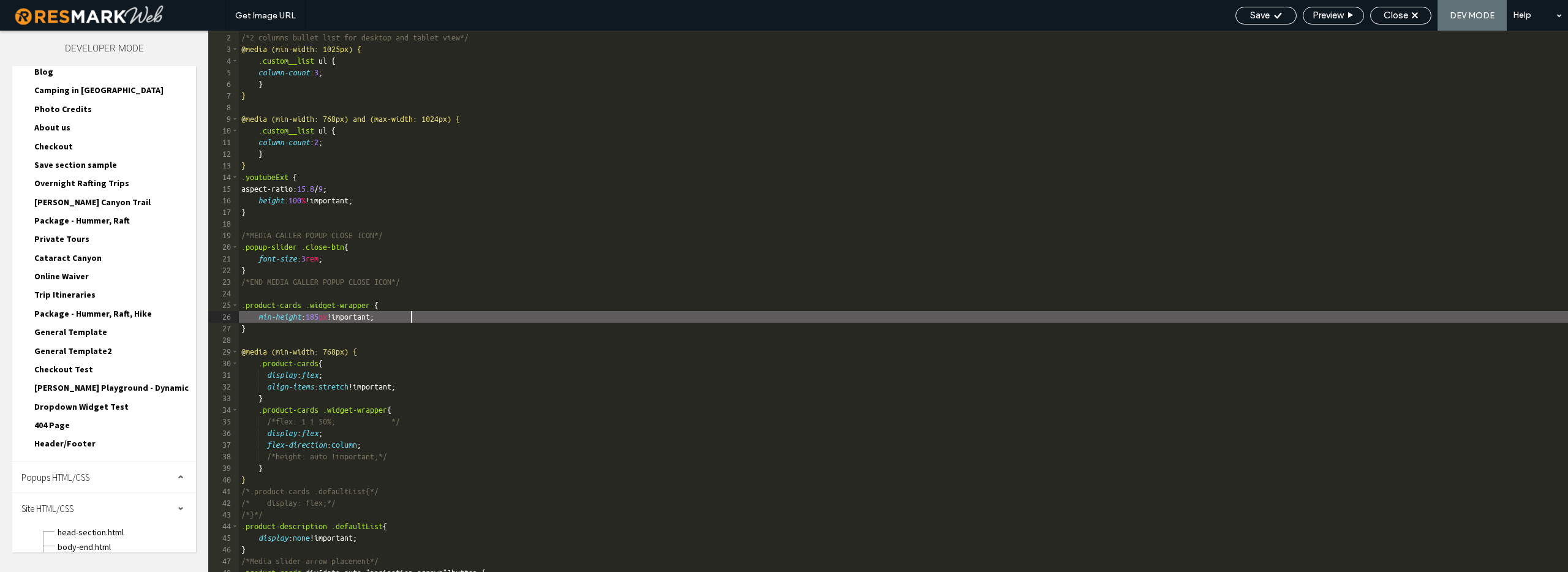
click at [416, 320] on div "/* GLOBAL SITE CSS - ADD CSS TO AFFECT THE WHOLE SITE */ /*2 columns bullet lis…" at bounding box center [903, 302] width 1329 height 564
click at [420, 457] on div "/* GLOBAL SITE CSS - ADD CSS TO AFFECT THE WHOLE SITE */ /*2 columns bullet lis…" at bounding box center [903, 302] width 1329 height 564
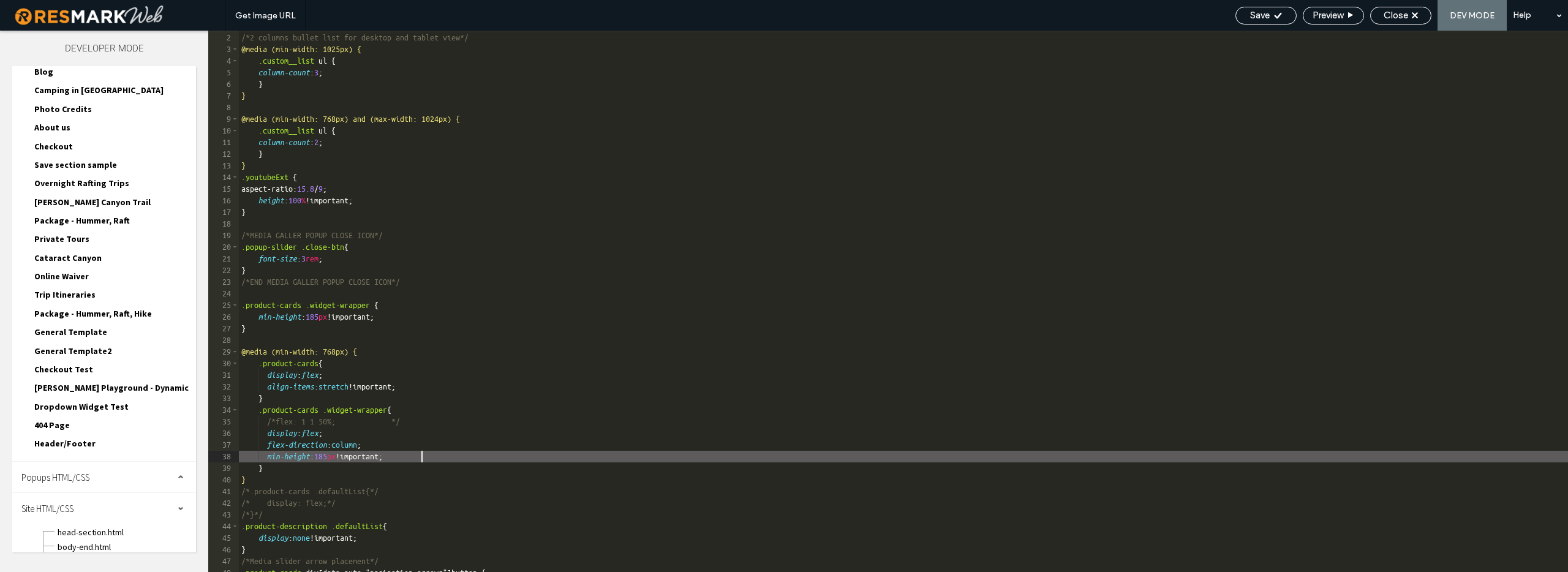
click at [294, 456] on div "/* GLOBAL SITE CSS - ADD CSS TO AFFECT THE WHOLE SITE */ /*2 columns bullet lis…" at bounding box center [903, 302] width 1329 height 564
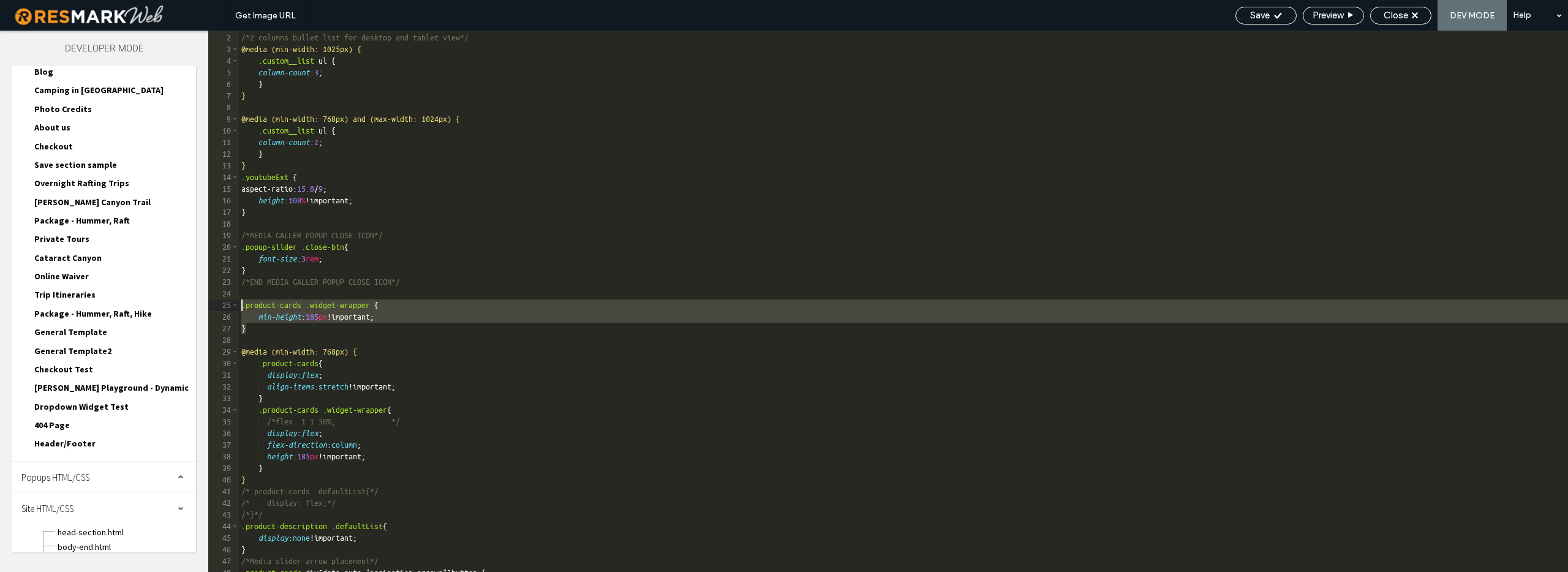
drag, startPoint x: 256, startPoint y: 328, endPoint x: 240, endPoint y: 301, distance: 31.4
click at [240, 301] on div "/* GLOBAL SITE CSS - ADD CSS TO AFFECT THE WHOLE SITE */ /*2 columns bullet lis…" at bounding box center [903, 302] width 1329 height 564
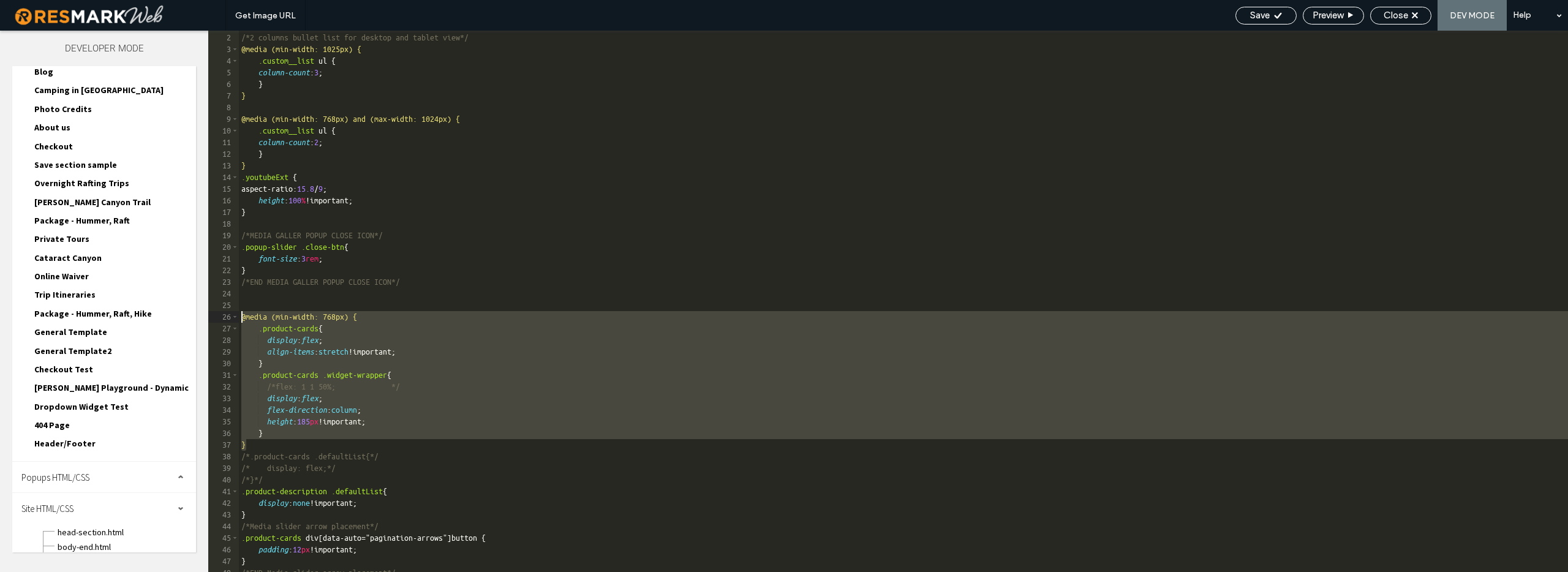
drag, startPoint x: 248, startPoint y: 443, endPoint x: 240, endPoint y: 312, distance: 131.2
click at [240, 312] on div "/* GLOBAL SITE CSS - ADD CSS TO AFFECT THE WHOLE SITE */ /*2 columns bullet lis…" at bounding box center [903, 302] width 1329 height 564
click at [245, 294] on div "/* GLOBAL SITE CSS - ADD CSS TO AFFECT THE WHOLE SITE */ /*2 columns bullet lis…" at bounding box center [903, 302] width 1329 height 564
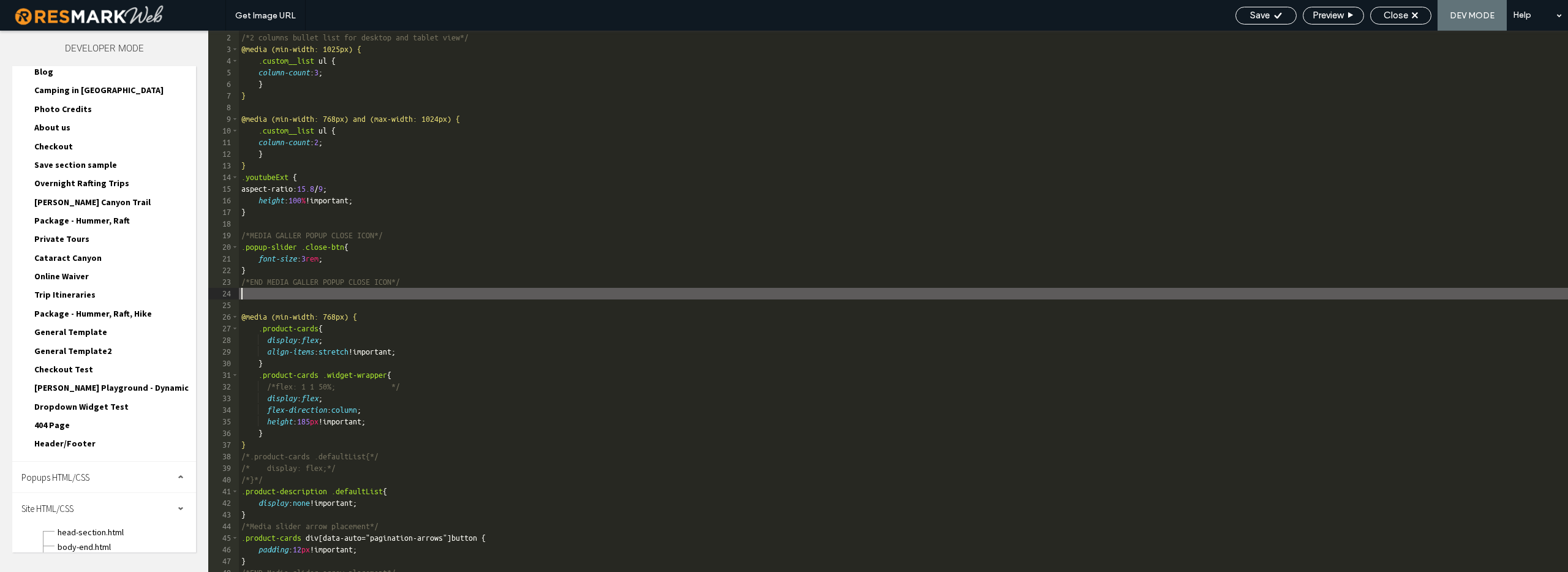
paste textarea
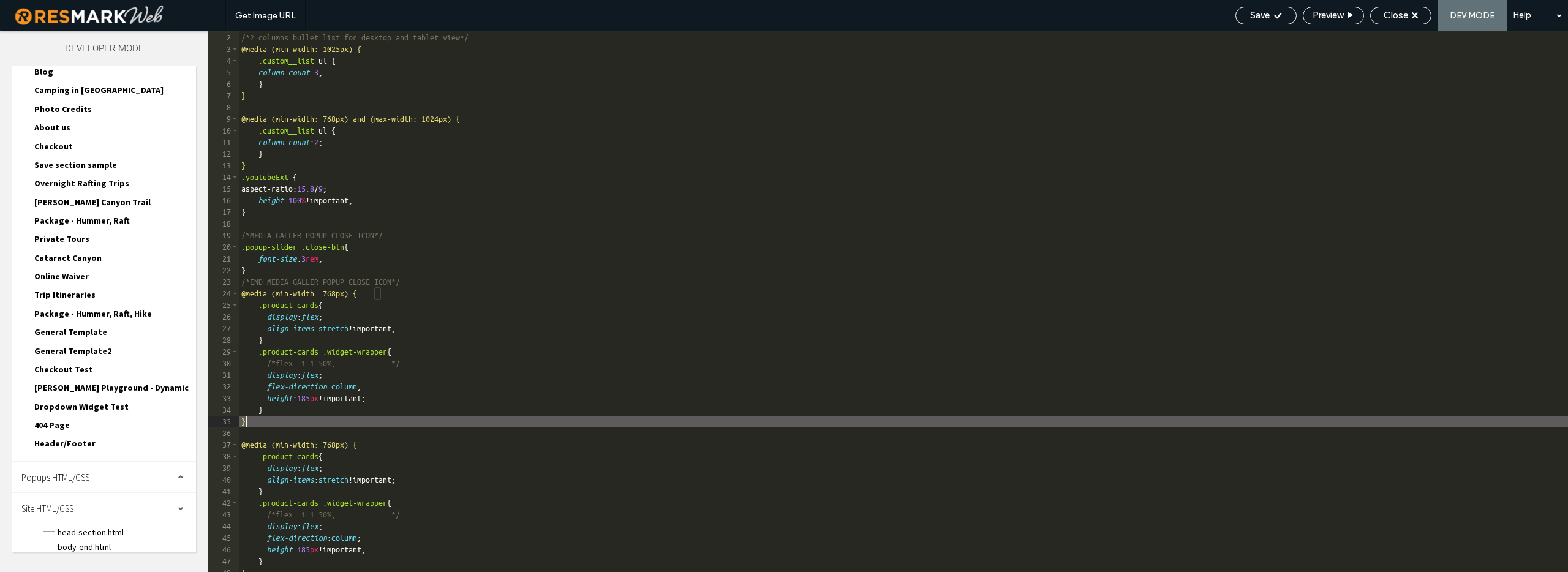
click at [297, 292] on div "/* GLOBAL SITE CSS - ADD CSS TO AFFECT THE WHOLE SITE */ /*2 columns bullet lis…" at bounding box center [903, 302] width 1329 height 564
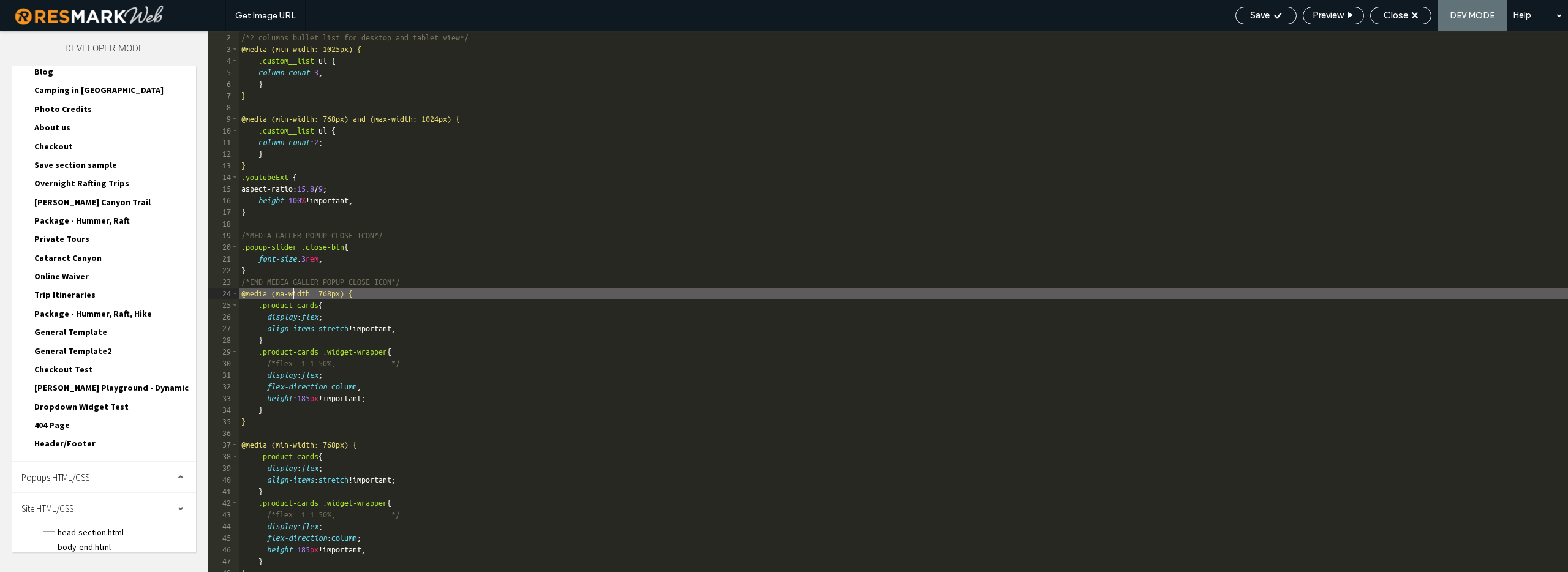
type textarea "**"
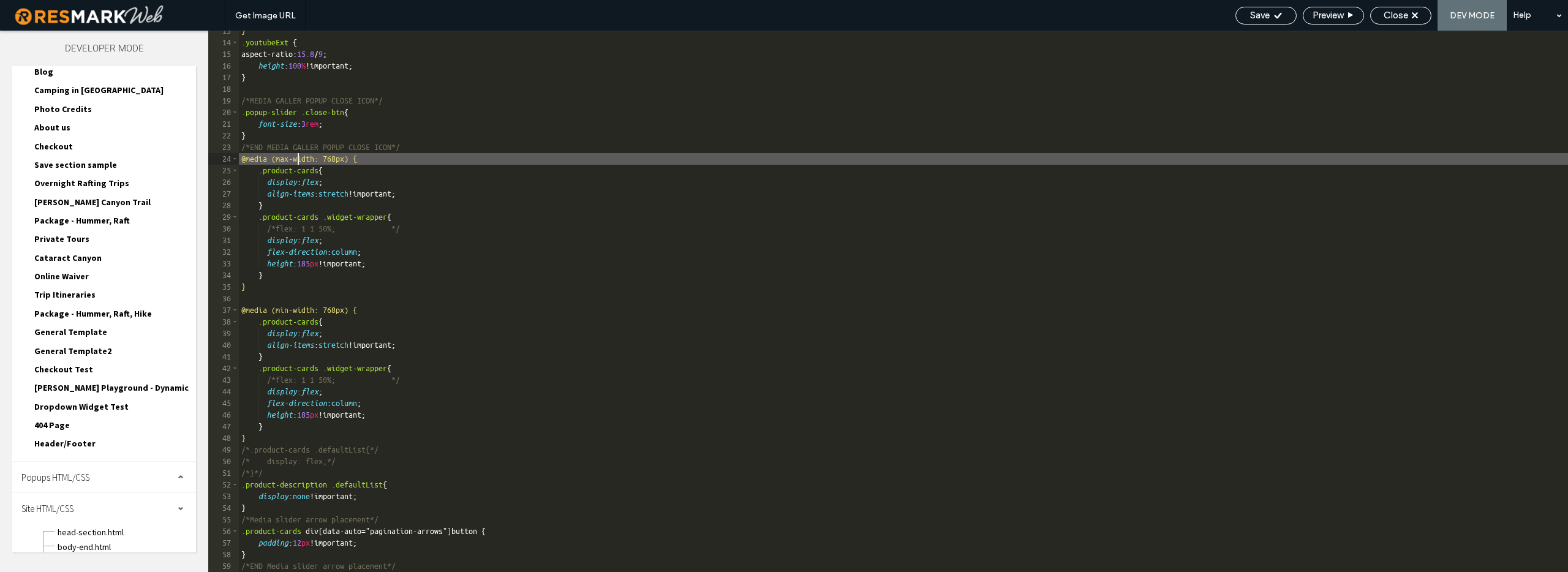
scroll to position [145, 0]
click at [411, 415] on div "} .youtubeExt { aspect-ratio: 15.8 / 9 ; height : 100 % !important; } /*MEDIA G…" at bounding box center [903, 307] width 1329 height 564
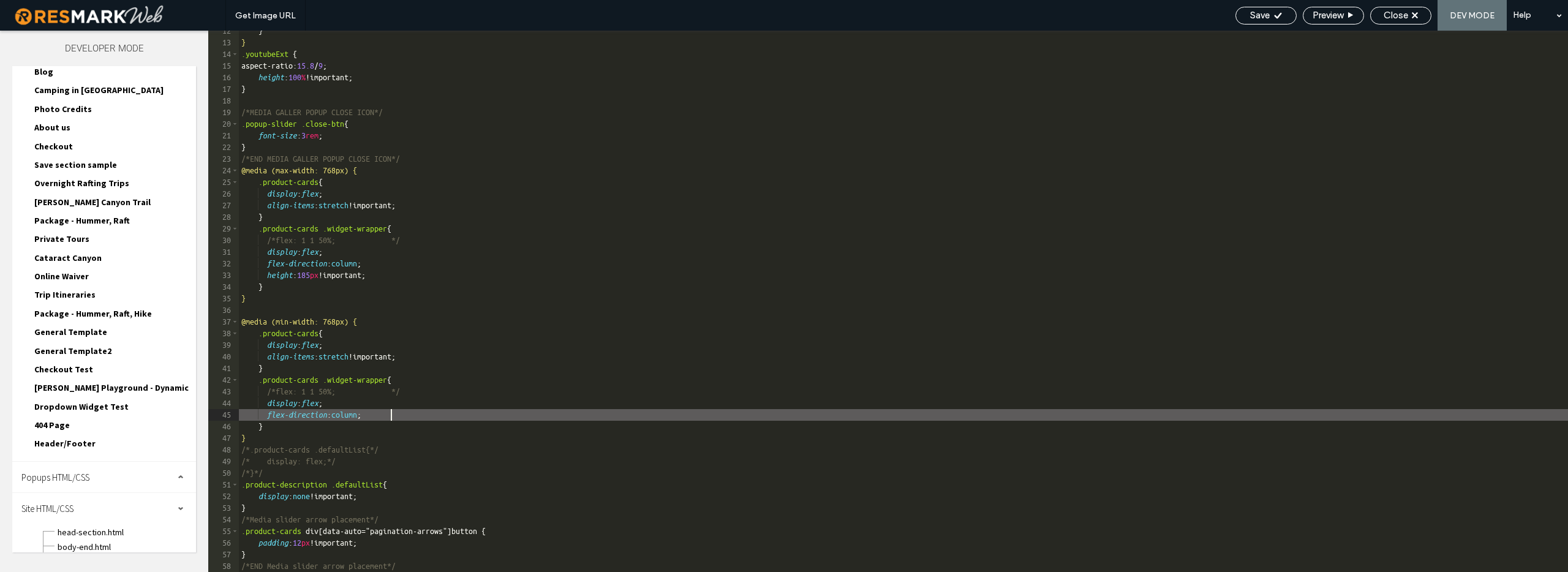
scroll to position [134, 0]
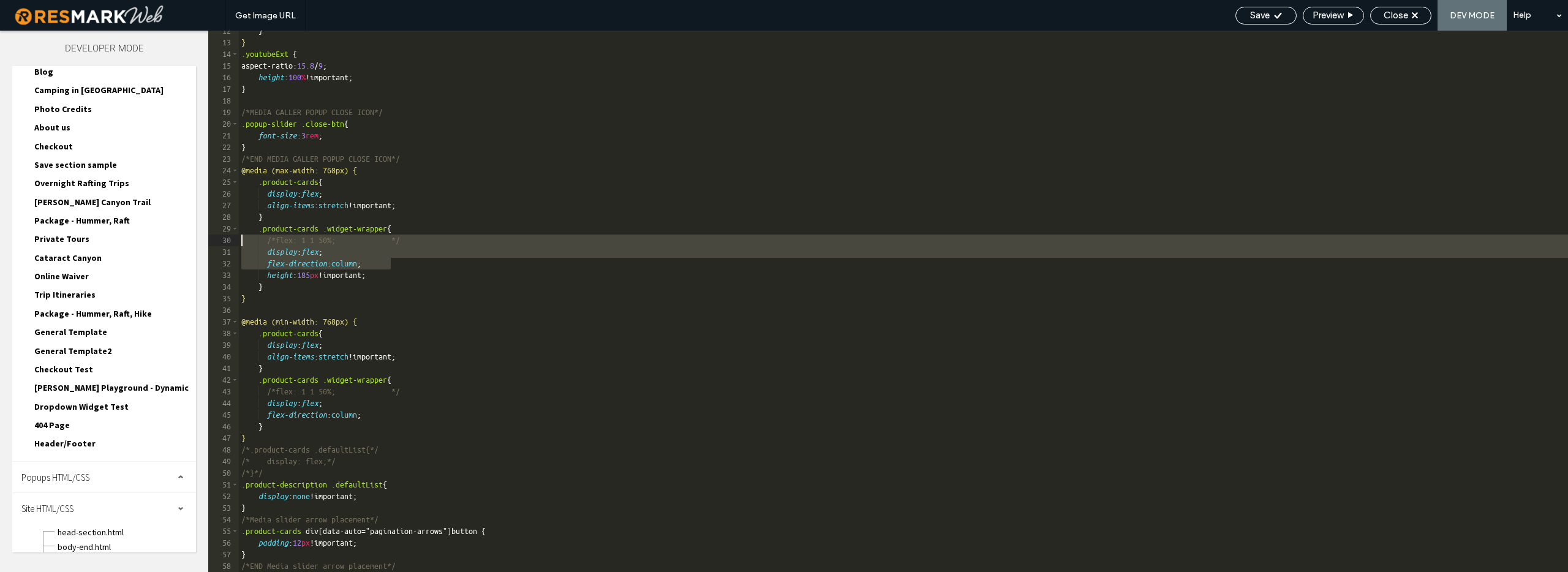
drag, startPoint x: 394, startPoint y: 265, endPoint x: 229, endPoint y: 238, distance: 167.2
click at [229, 238] on div "** 12 13 14 15 16 17 18 19 20 21 22 23 24 25 26 27 28 29 30 31 32 33 34 35 36 3…" at bounding box center [888, 301] width 1360 height 542
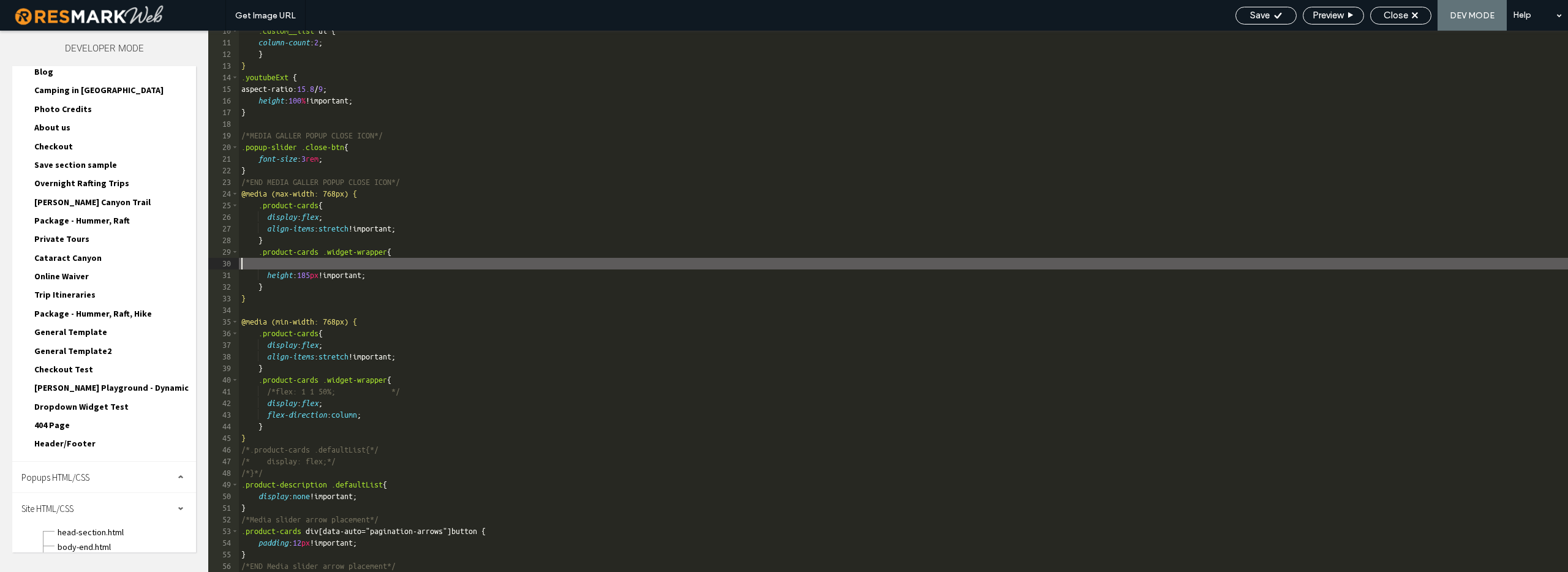
scroll to position [98, 0]
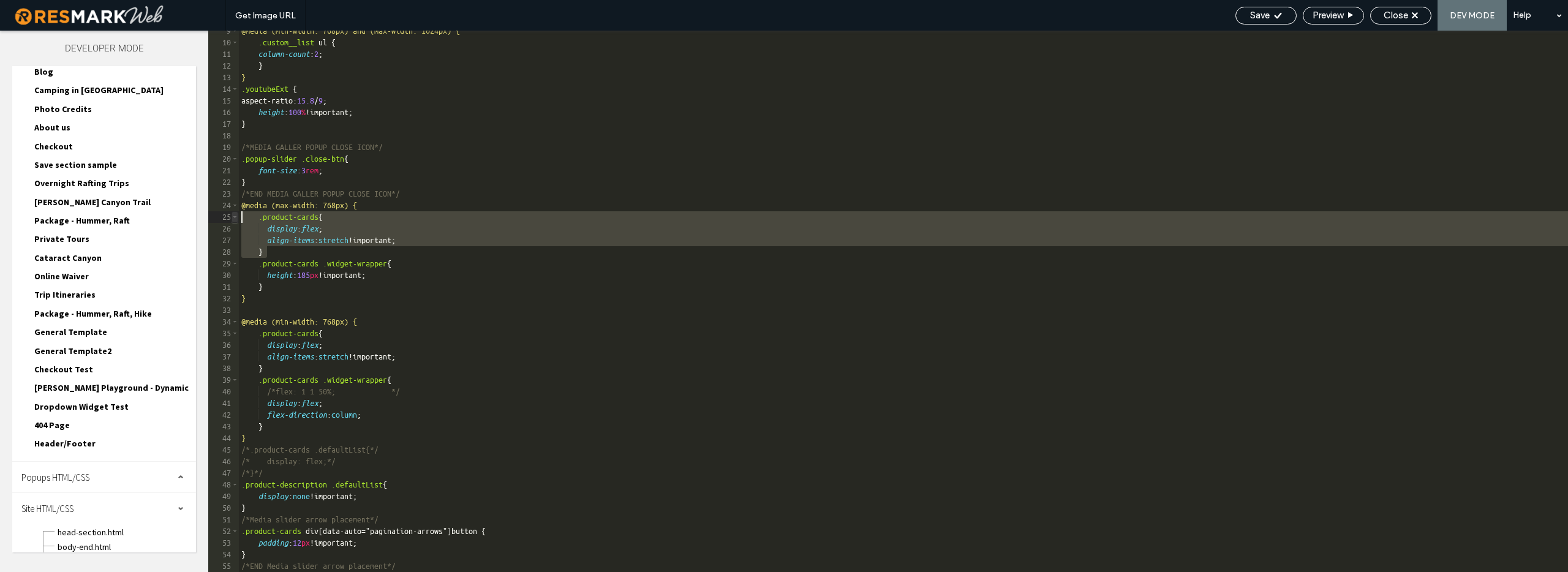
drag, startPoint x: 269, startPoint y: 251, endPoint x: 231, endPoint y: 220, distance: 49.0
click at [231, 220] on div "** 9 10 11 12 13 14 15 16 17 18 19 20 21 22 23 24 25 26 27 28 29 30 31 32 33 34…" at bounding box center [888, 301] width 1360 height 542
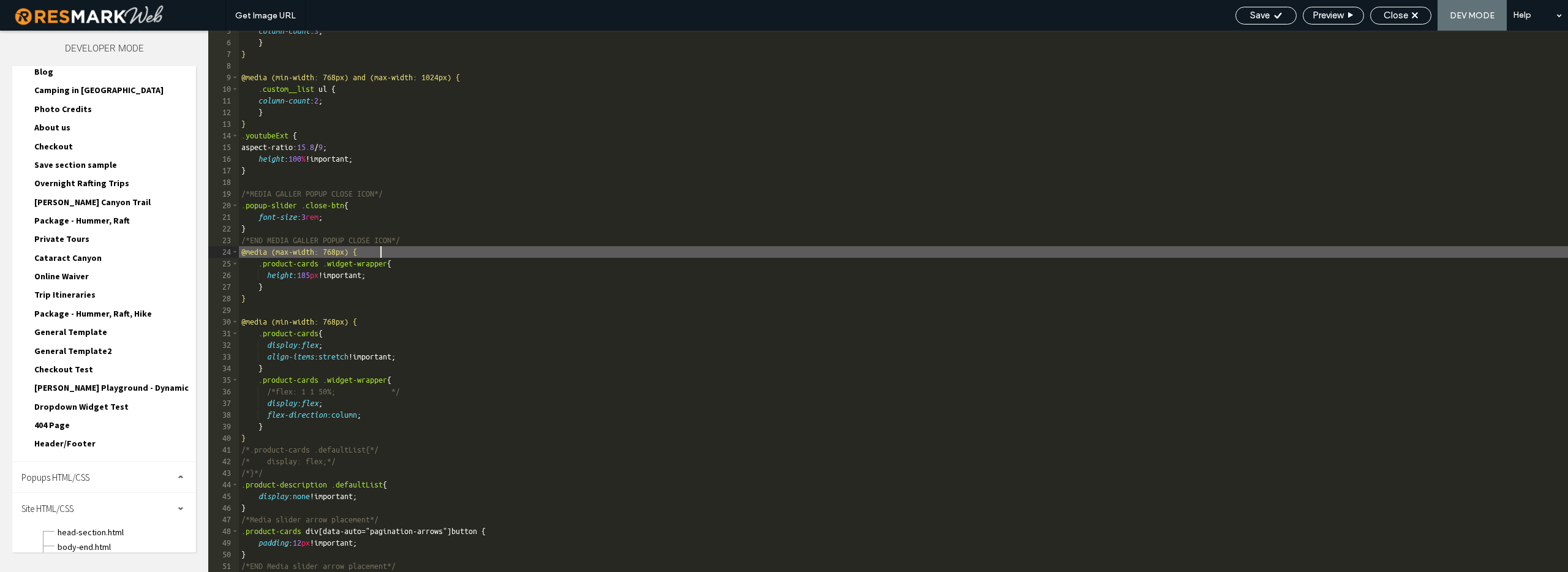
scroll to position [52, 0]
click at [1268, 16] on div "Save" at bounding box center [1265, 15] width 60 height 11
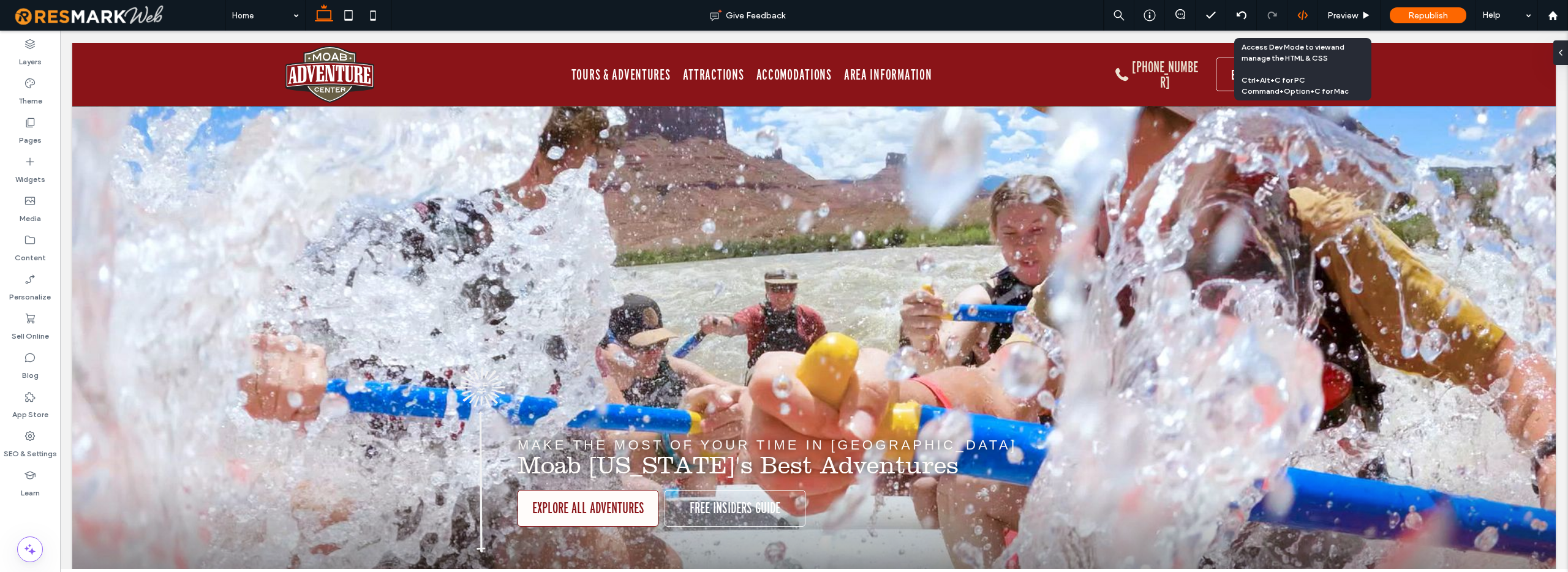
click at [1306, 17] on icon at bounding box center [1303, 15] width 11 height 11
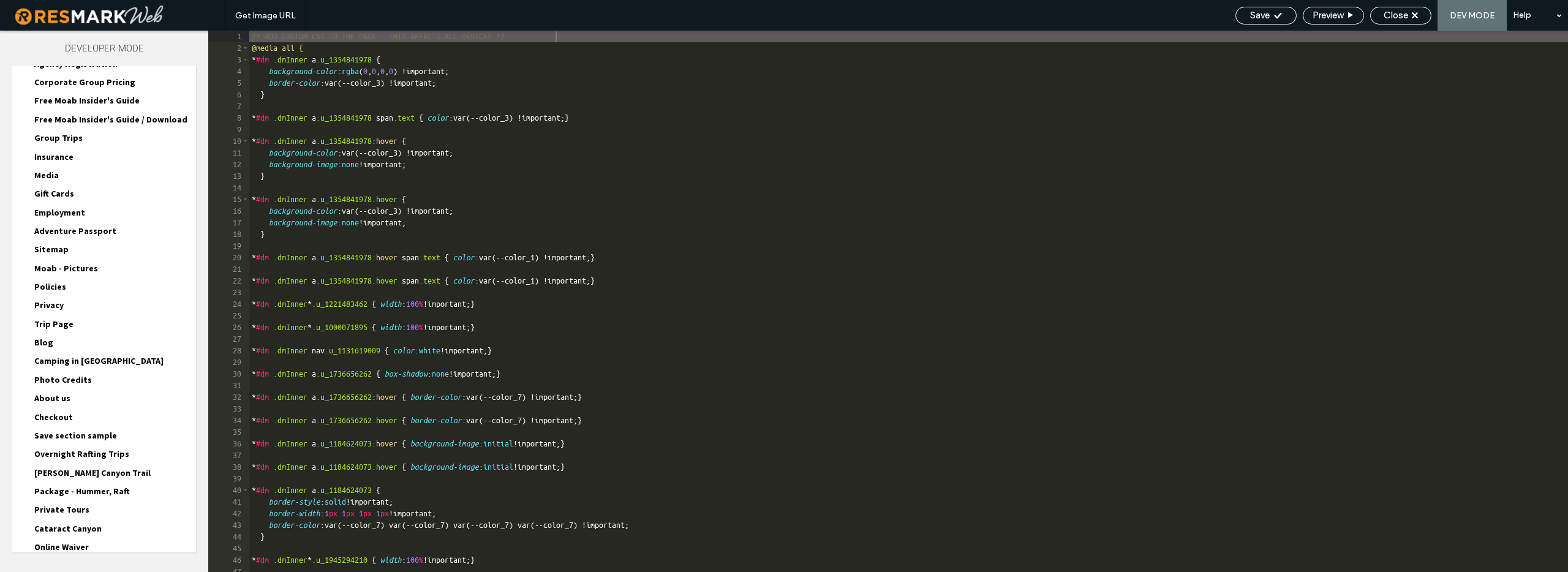
scroll to position [2521, 0]
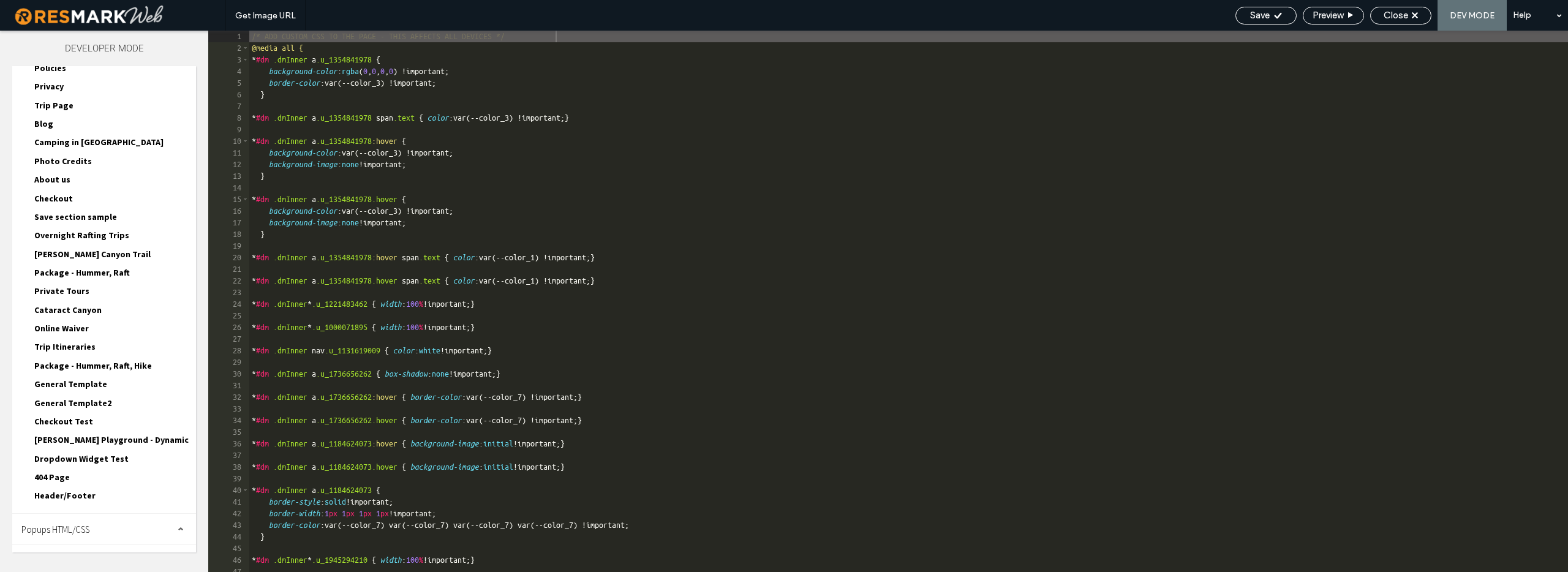
scroll to position [2631, 0]
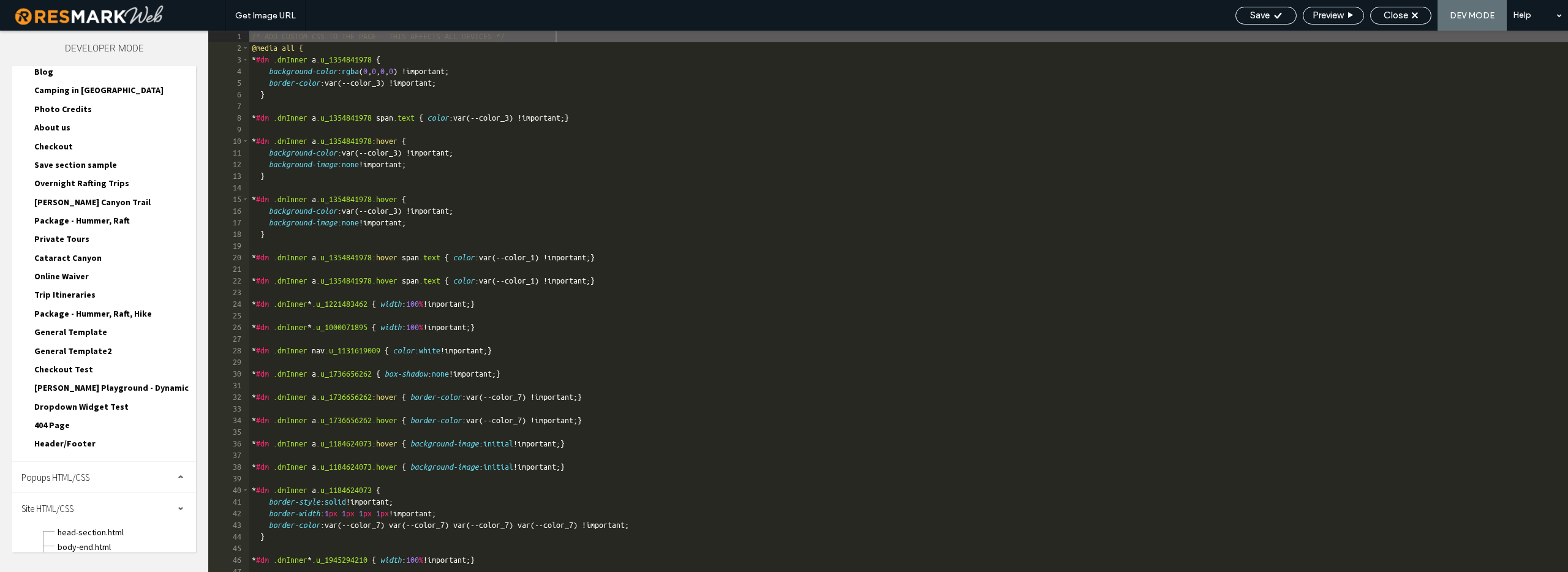
click at [76, 555] on span "site.css" at bounding box center [126, 562] width 139 height 12
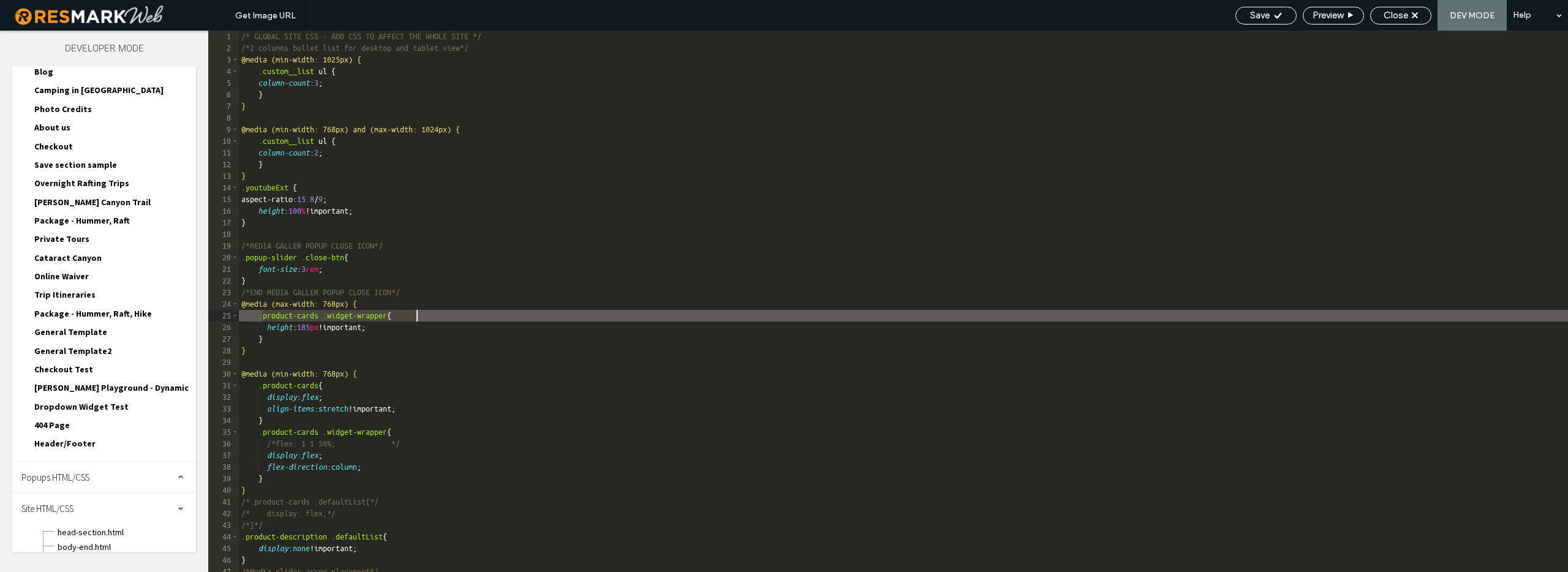
drag, startPoint x: 262, startPoint y: 316, endPoint x: 416, endPoint y: 319, distance: 154.0
click at [416, 319] on div "/* GLOBAL SITE CSS - ADD CSS TO AFFECT THE WHOLE SITE */ /*2 columns bullet lis…" at bounding box center [903, 312] width 1329 height 564
click at [403, 343] on div "/* GLOBAL SITE CSS - ADD CSS TO AFFECT THE WHOLE SITE */ /*2 columns bullet lis…" at bounding box center [903, 312] width 1329 height 564
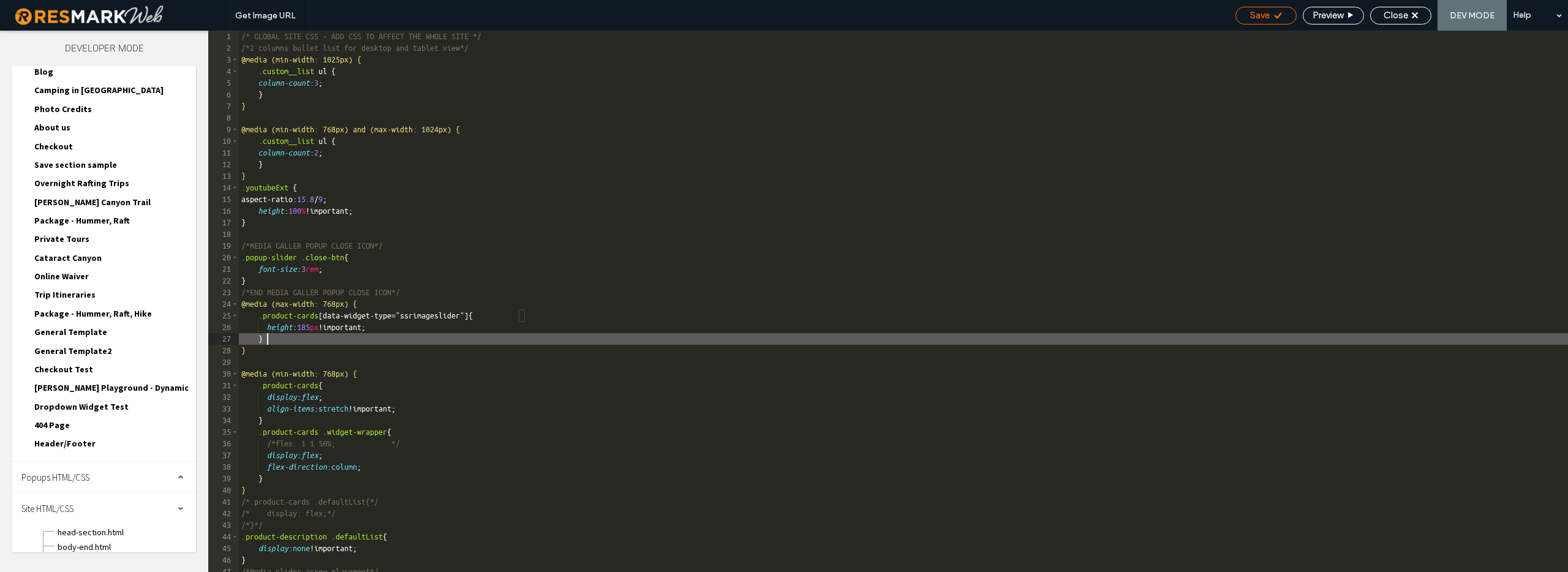
click at [1273, 17] on icon at bounding box center [1277, 15] width 9 height 9
click at [1319, 19] on span "Preview" at bounding box center [1328, 15] width 30 height 11
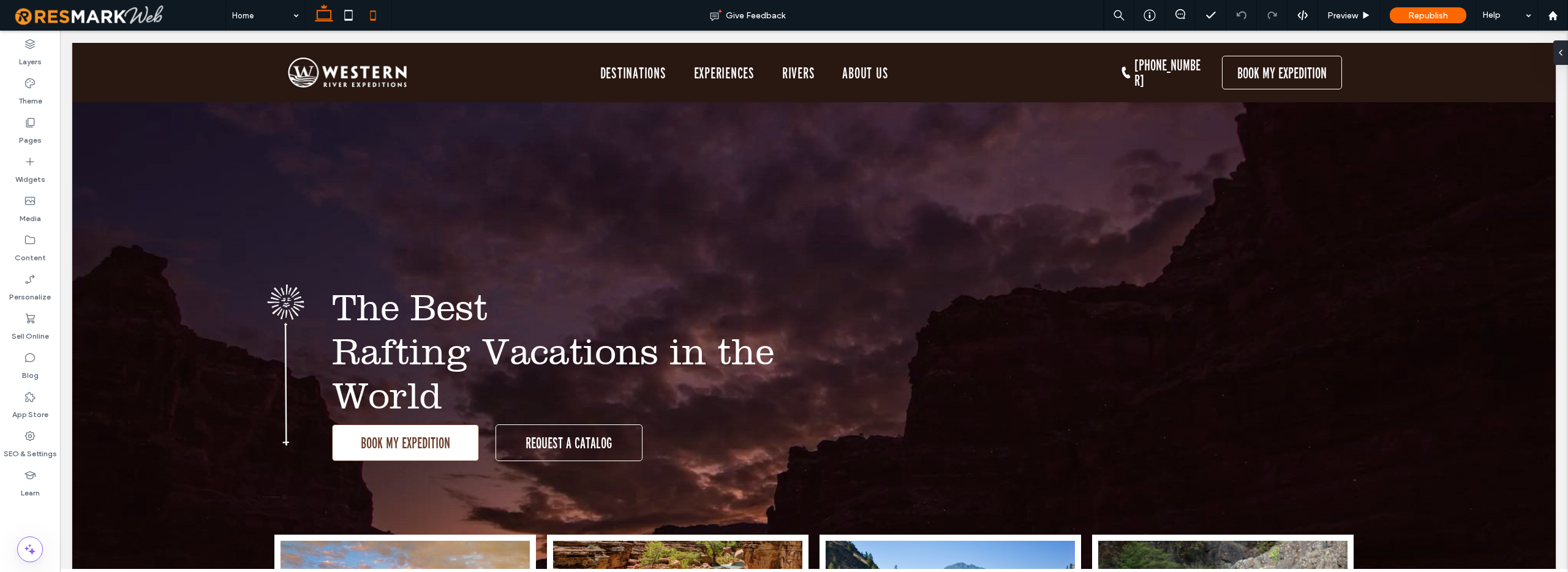
click at [373, 10] on use at bounding box center [373, 15] width 6 height 10
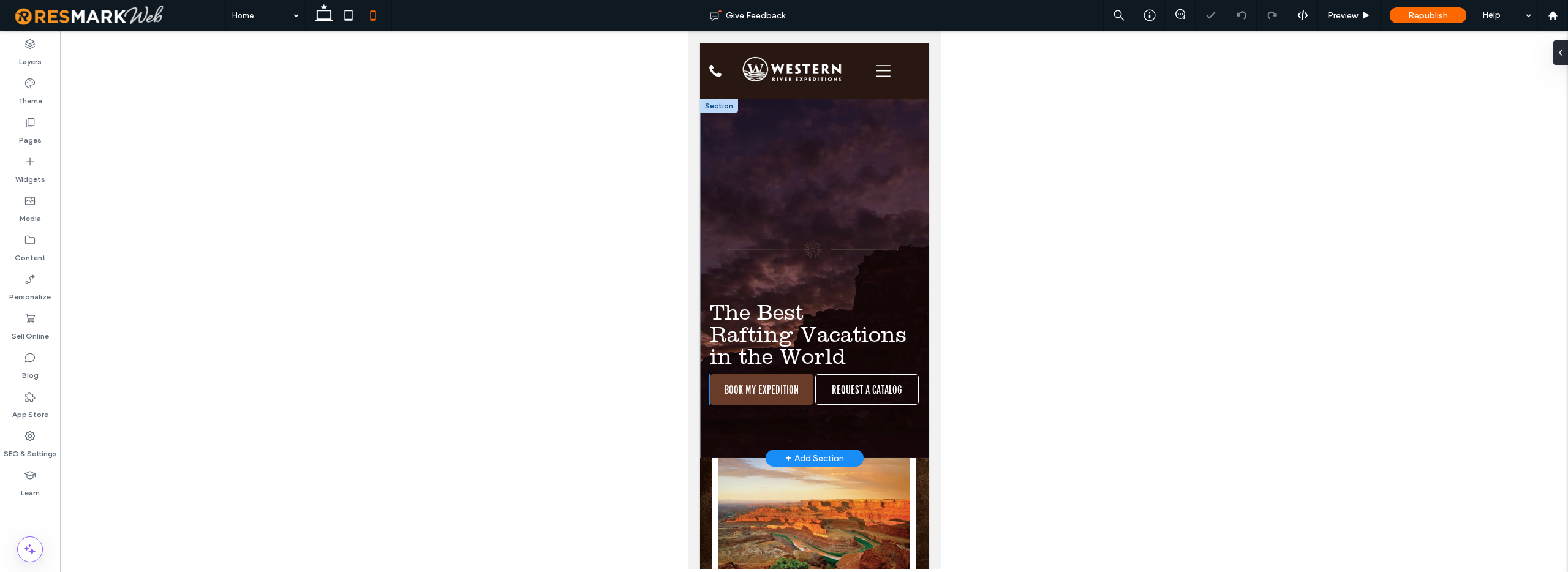
click at [801, 376] on link "BOOK MY EXPEDITION" at bounding box center [760, 389] width 103 height 30
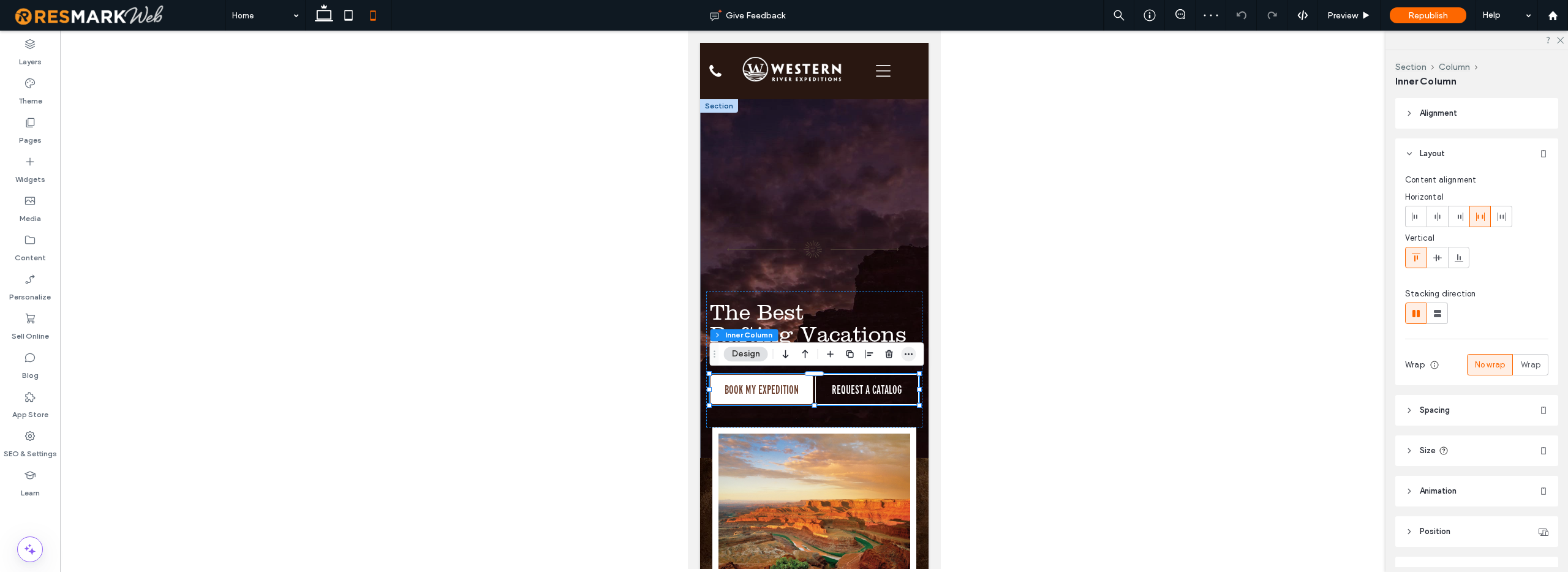
click at [909, 355] on icon "button" at bounding box center [909, 354] width 10 height 10
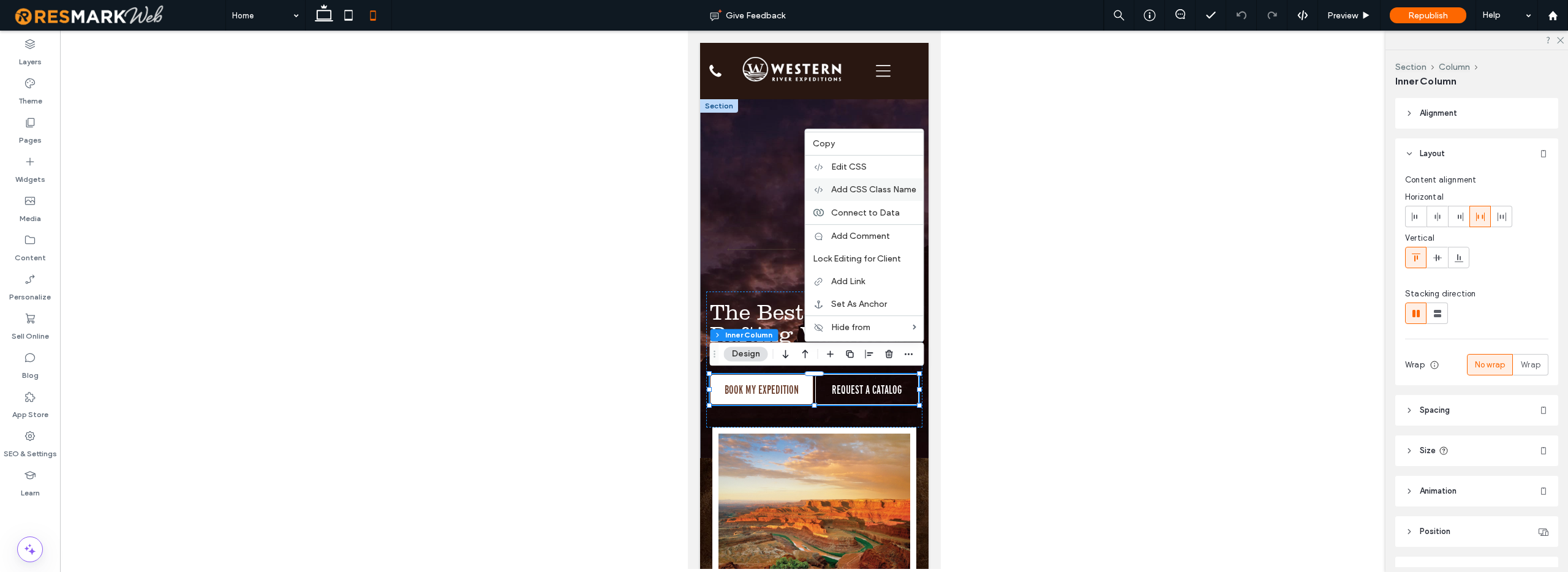
click at [887, 191] on span "Add CSS Class Name" at bounding box center [873, 189] width 85 height 10
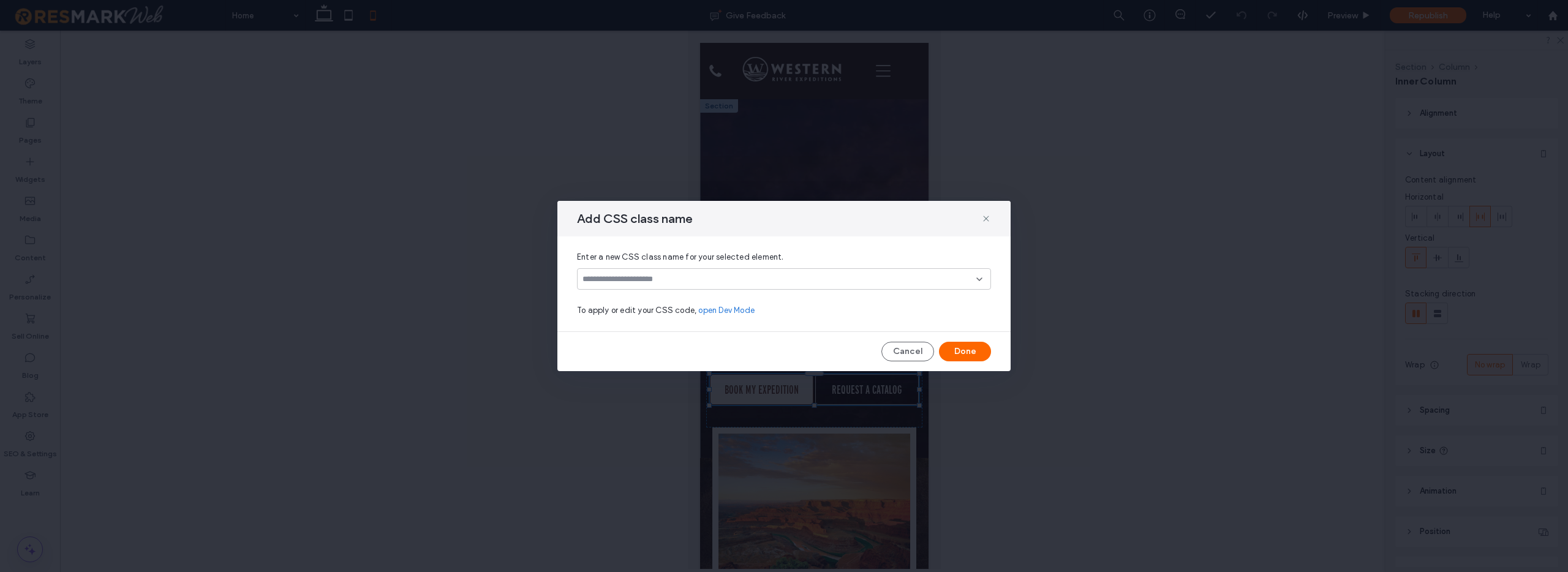
click at [688, 279] on input at bounding box center [779, 279] width 394 height 10
type input "*"
type input "**********"
click at [962, 352] on button "Done" at bounding box center [965, 351] width 52 height 19
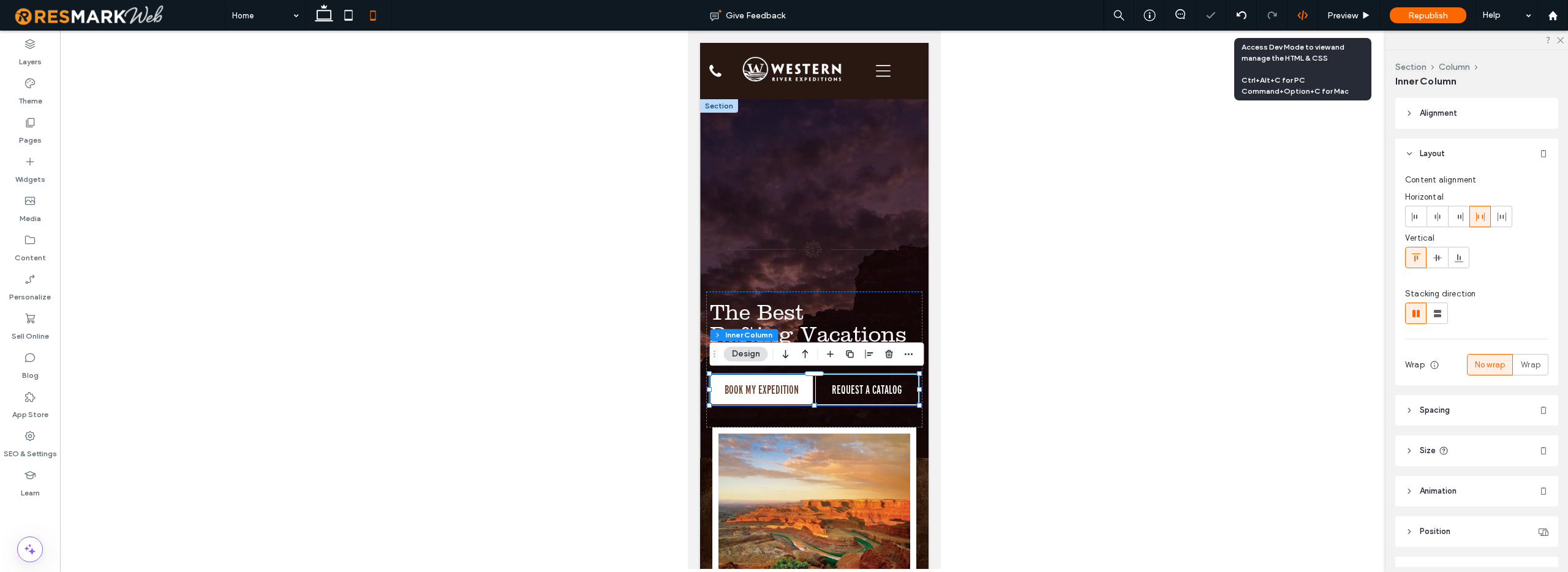
click at [1303, 14] on icon at bounding box center [1303, 15] width 11 height 11
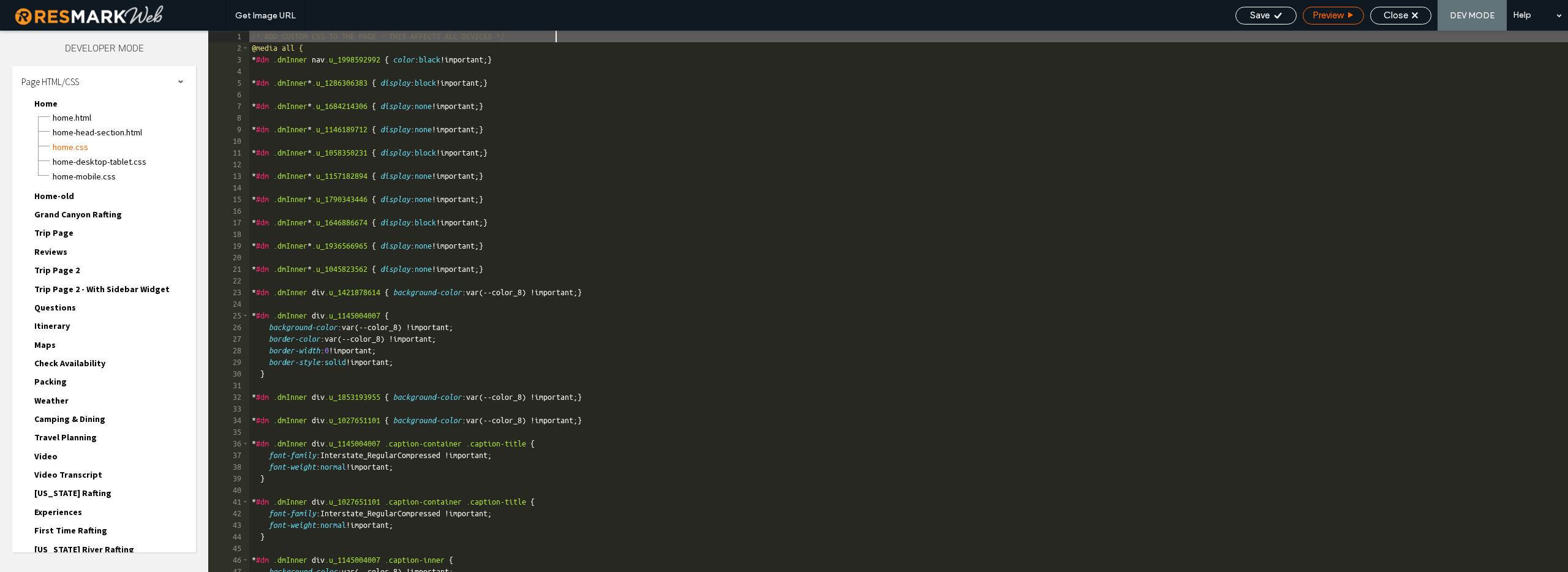
click at [1329, 15] on span "Preview" at bounding box center [1328, 15] width 30 height 11
click at [88, 175] on span "Home-mobile.css" at bounding box center [124, 177] width 144 height 12
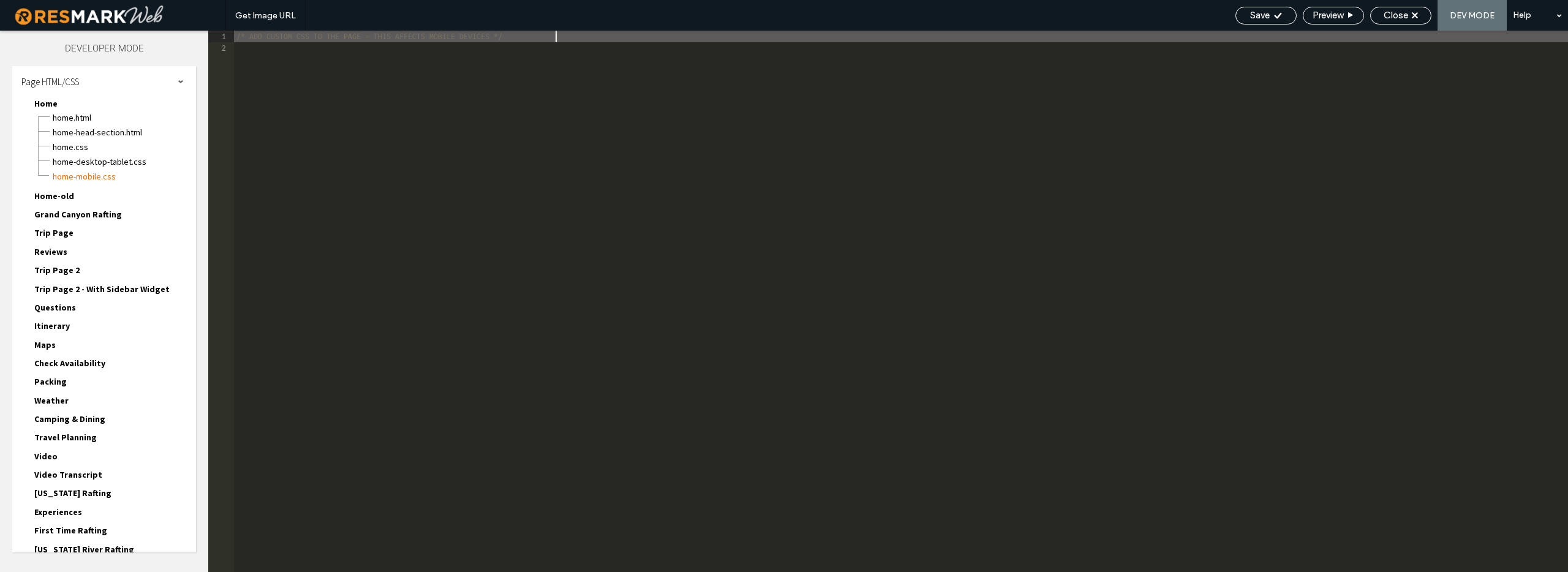
click at [311, 66] on div "/* ADD CUSTOM CSS TO THE PAGE - THIS AFFECTS MOBILE DEVICES */" at bounding box center [901, 312] width 1334 height 564
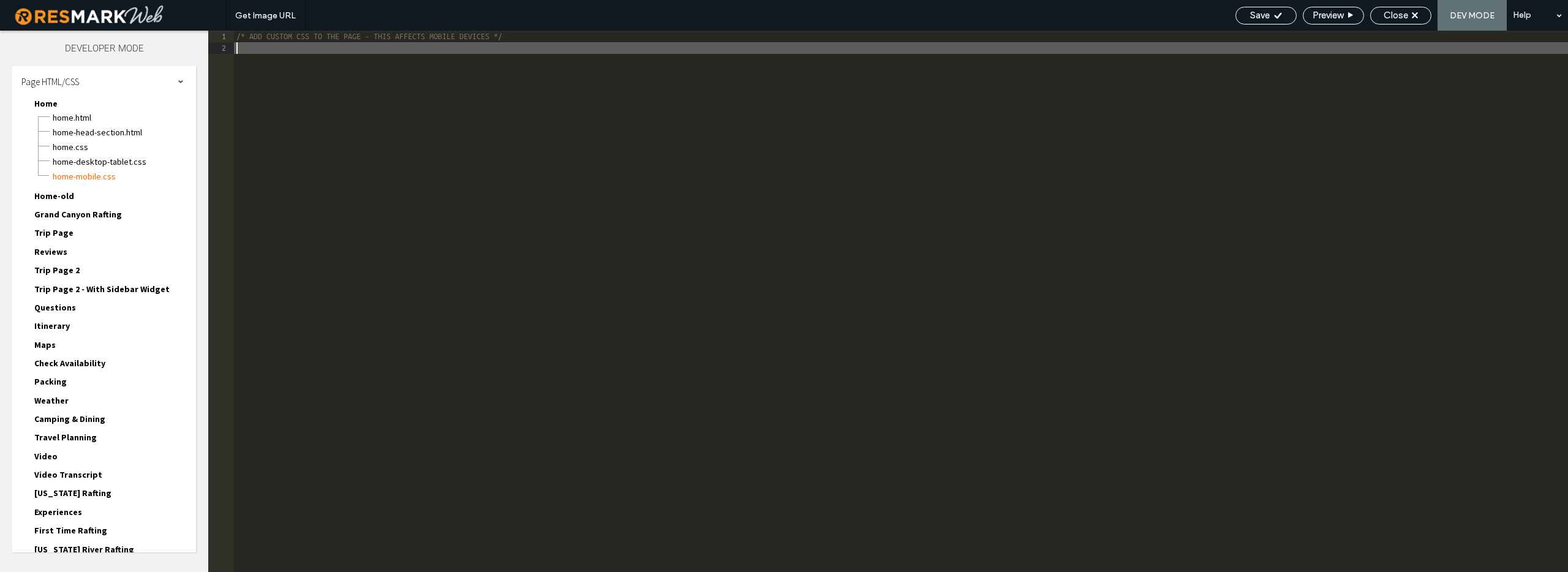
paste textarea
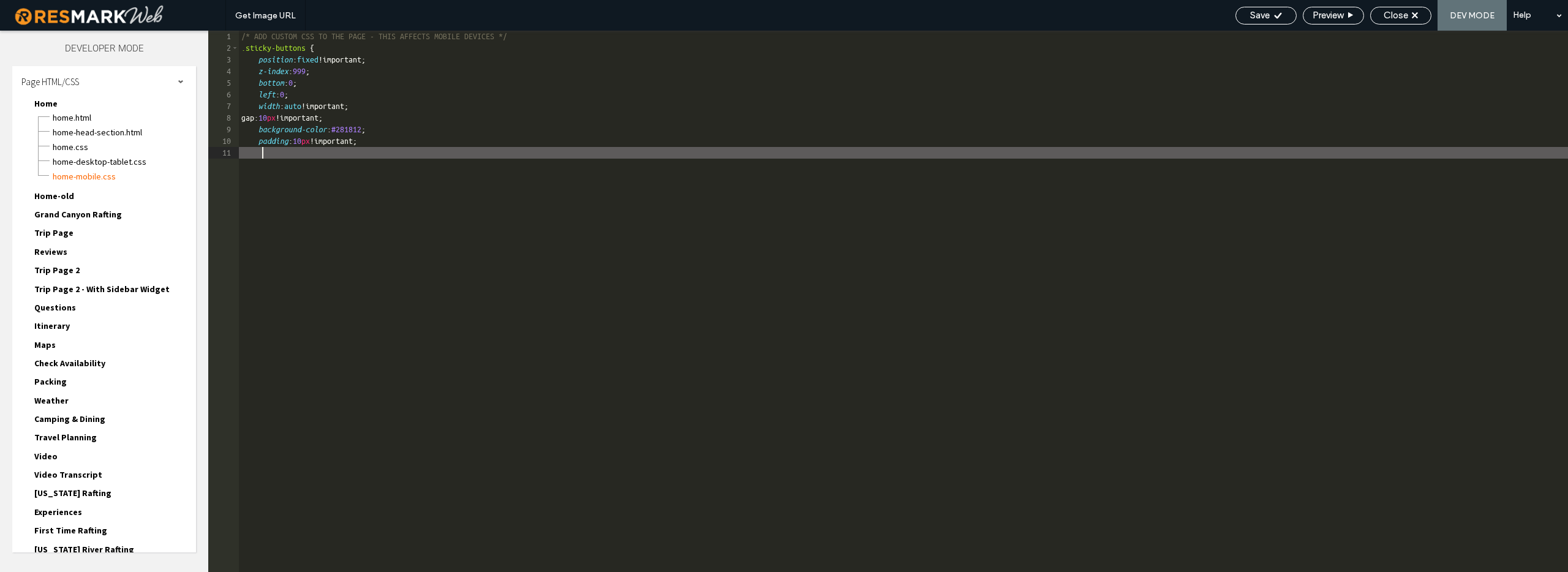
type textarea "**"
click at [1262, 15] on span "Save" at bounding box center [1260, 15] width 19 height 11
click at [1334, 17] on span "Preview" at bounding box center [1328, 15] width 30 height 11
